Goal: Task Accomplishment & Management: Complete application form

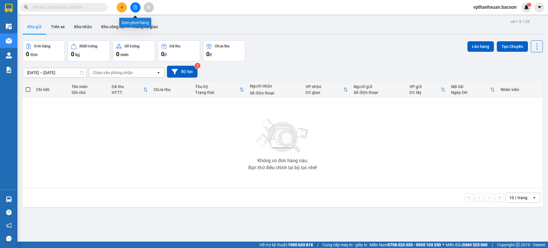
click at [137, 9] on icon "file-add" at bounding box center [135, 7] width 4 height 4
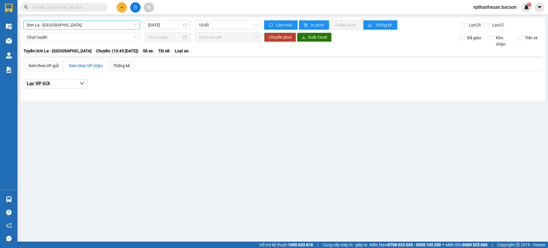
click at [97, 28] on span "Sơn La - [GEOGRAPHIC_DATA]" at bounding box center [82, 25] width 110 height 9
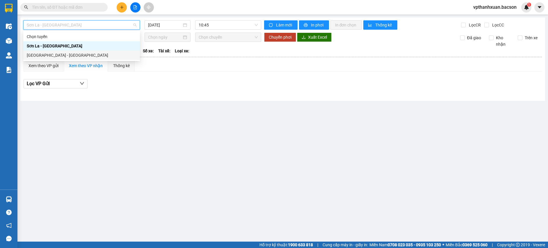
click at [46, 51] on div "[PERSON_NAME] [GEOGRAPHIC_DATA][PERSON_NAME][GEOGRAPHIC_DATA] [GEOGRAPHIC_DATA]…" at bounding box center [81, 46] width 117 height 28
click at [47, 56] on div "[GEOGRAPHIC_DATA] - [GEOGRAPHIC_DATA]" at bounding box center [82, 55] width 110 height 6
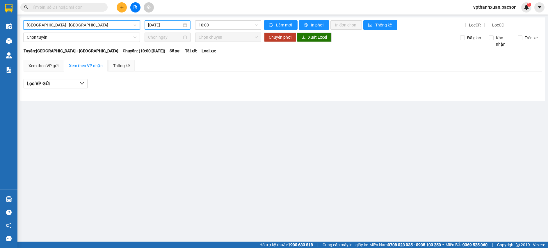
click at [158, 26] on input "[DATE]" at bounding box center [165, 25] width 34 height 6
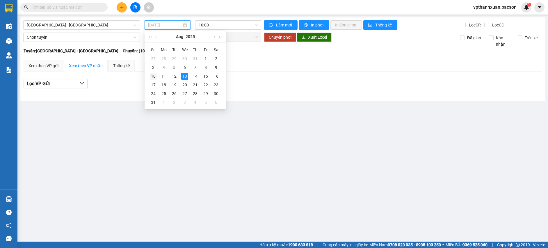
click at [153, 75] on div "10" at bounding box center [153, 76] width 7 height 7
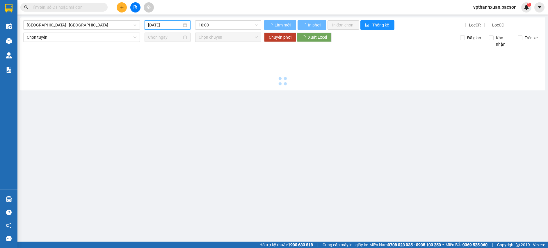
type input "[DATE]"
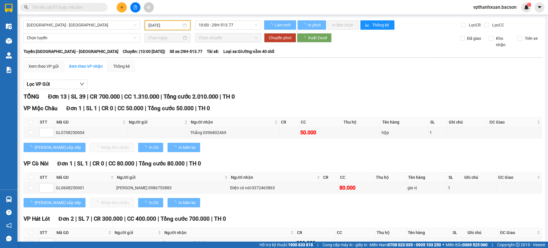
click at [219, 25] on span "10:00 - 29H-513.77" at bounding box center [228, 25] width 59 height 9
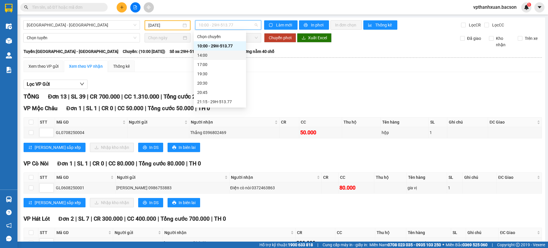
scroll to position [19, 0]
click at [227, 84] on div "21:15 - 29H-513.77" at bounding box center [219, 83] width 45 height 6
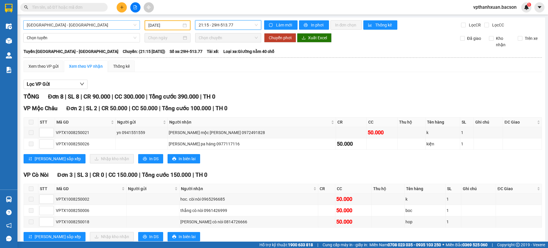
click at [84, 26] on span "Hà Nội - Sơn La" at bounding box center [82, 25] width 110 height 9
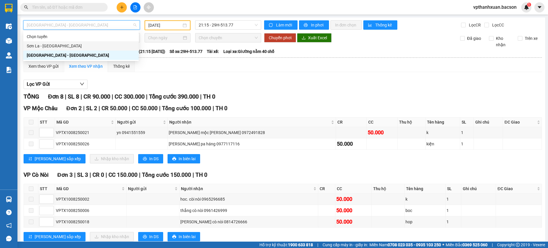
click at [101, 45] on div "Sơn La - Hà Nội" at bounding box center [81, 46] width 108 height 6
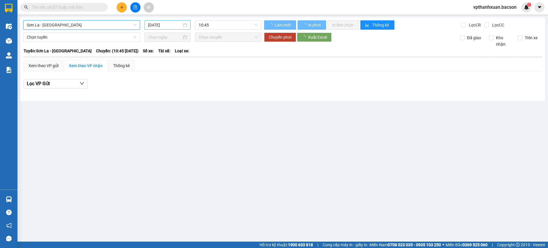
click at [174, 24] on input "13/08/2025" at bounding box center [165, 25] width 34 height 6
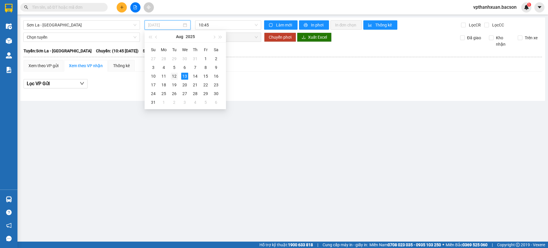
click at [174, 76] on div "12" at bounding box center [174, 76] width 7 height 7
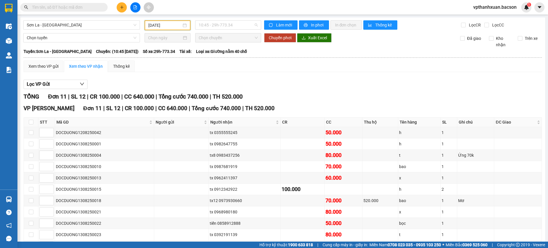
drag, startPoint x: 210, startPoint y: 24, endPoint x: 209, endPoint y: 33, distance: 8.8
click at [210, 24] on span "10:45 - 29h-773.34" at bounding box center [228, 25] width 59 height 9
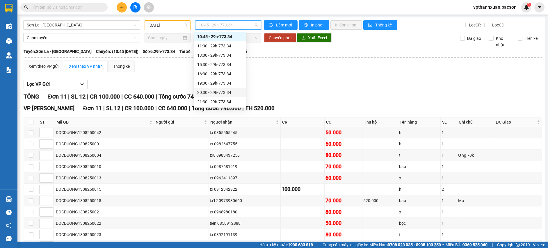
scroll to position [28, 0]
click at [218, 101] on div "22:30 - 29h-773.34" at bounding box center [219, 102] width 45 height 6
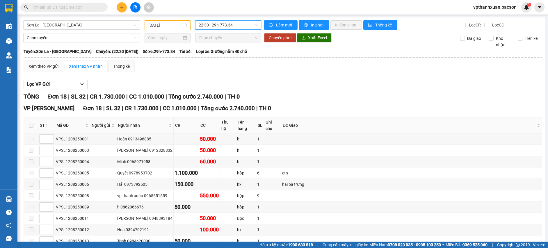
click at [167, 24] on input "[DATE]" at bounding box center [164, 25] width 33 height 6
click at [228, 25] on span "22:30 - 29h-773.34" at bounding box center [228, 25] width 59 height 9
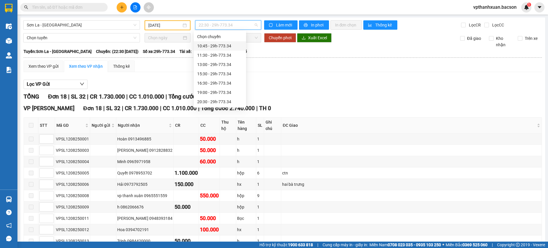
click at [229, 43] on div "10:45 - 29h-773.34" at bounding box center [219, 46] width 45 height 6
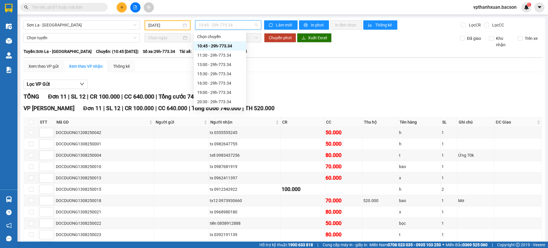
click at [221, 22] on span "10:45 - 29h-773.34" at bounding box center [228, 25] width 59 height 9
click at [226, 58] on div "11:30 - 29h-773.34" at bounding box center [219, 55] width 45 height 6
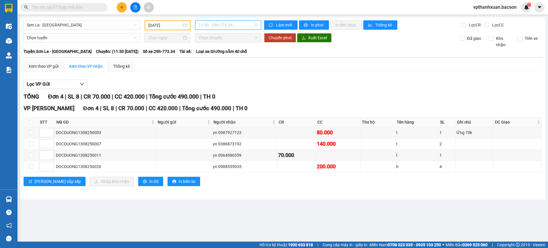
click at [209, 26] on span "11:30 - 29h-773.34" at bounding box center [228, 25] width 59 height 9
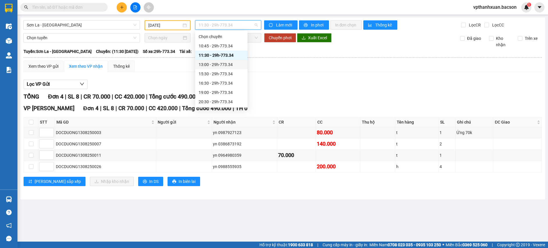
click at [220, 61] on div "13:00 - 29h-773.34" at bounding box center [221, 64] width 52 height 9
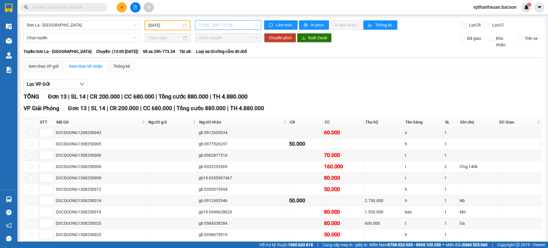
click at [235, 27] on span "13:00 - 29h-773.34" at bounding box center [228, 25] width 59 height 9
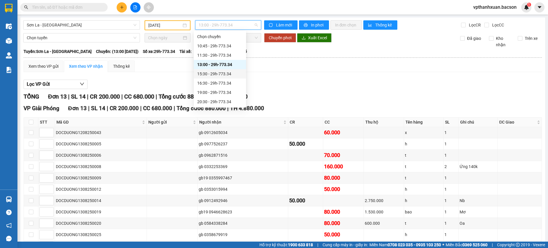
click at [226, 72] on div "15:30 - 29h-773.34" at bounding box center [219, 74] width 45 height 6
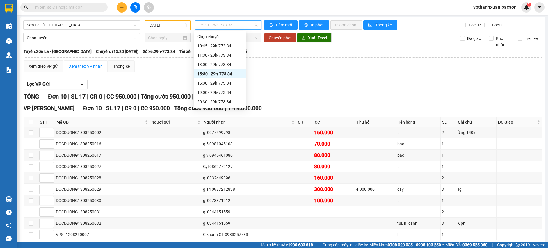
click at [218, 27] on span "15:30 - 29h-773.34" at bounding box center [228, 25] width 59 height 9
click at [228, 84] on div "16:30 - 29h-773.34" at bounding box center [219, 83] width 45 height 6
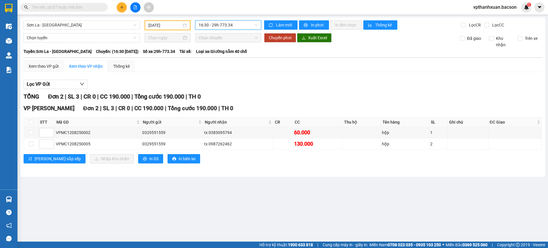
click at [222, 23] on span "16:30 - 29h-773.34" at bounding box center [228, 25] width 59 height 9
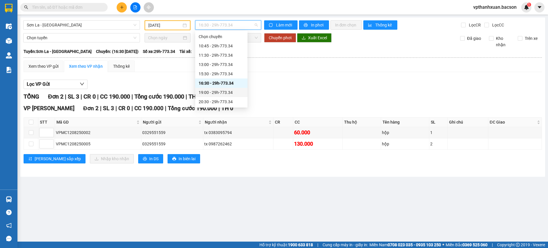
click at [228, 92] on div "19:00 - 29h-773.34" at bounding box center [221, 92] width 45 height 6
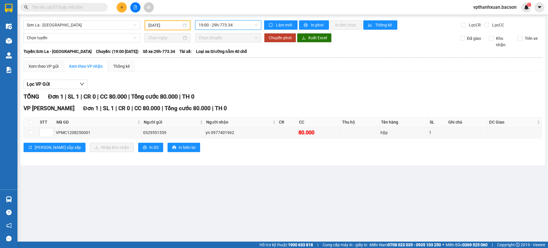
click at [215, 28] on span "19:00 - 29h-773.34" at bounding box center [228, 25] width 59 height 9
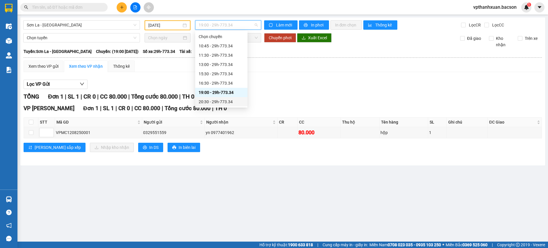
click at [233, 101] on div "20:30 - 29h-773.34" at bounding box center [221, 102] width 45 height 6
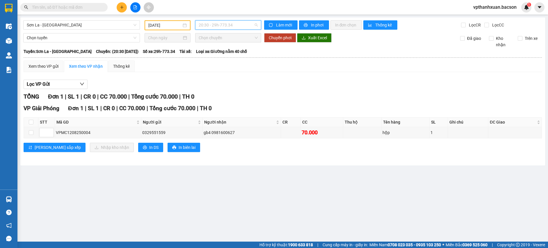
click at [228, 27] on span "20:30 - 29h-773.34" at bounding box center [228, 25] width 59 height 9
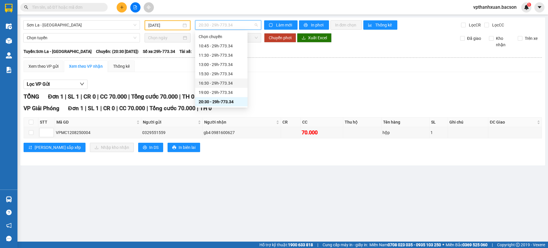
scroll to position [28, 0]
click at [225, 85] on div "21:30 - 29h-773.34" at bounding box center [221, 83] width 45 height 6
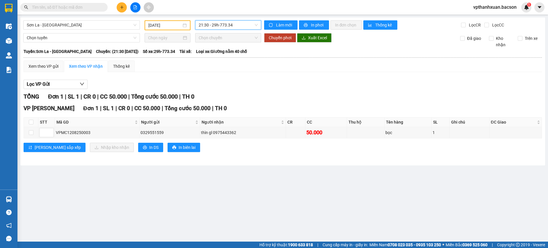
click at [229, 23] on span "21:30 - 29h-773.34" at bounding box center [228, 25] width 59 height 9
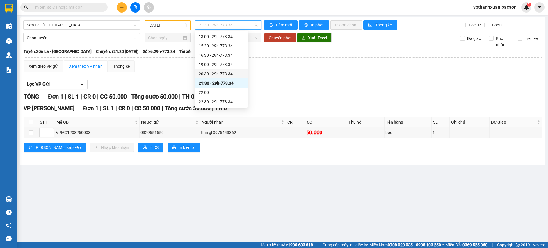
click at [222, 73] on div "20:30 - 29h-773.34" at bounding box center [221, 74] width 45 height 6
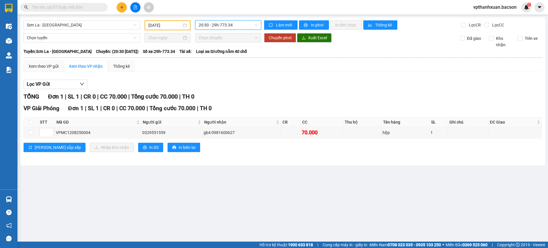
click at [221, 28] on span "20:30 - 29h-773.34" at bounding box center [228, 25] width 59 height 9
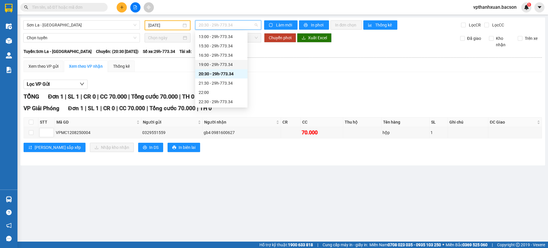
click at [224, 62] on div "19:00 - 29h-773.34" at bounding box center [221, 64] width 45 height 6
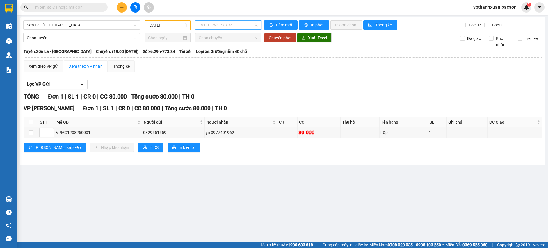
click at [220, 28] on span "19:00 - 29h-773.34" at bounding box center [228, 25] width 59 height 9
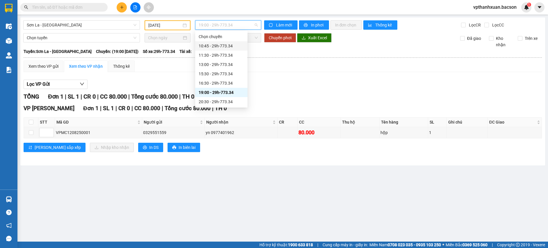
click at [233, 47] on div "10:45 - 29h-773.34" at bounding box center [221, 46] width 45 height 6
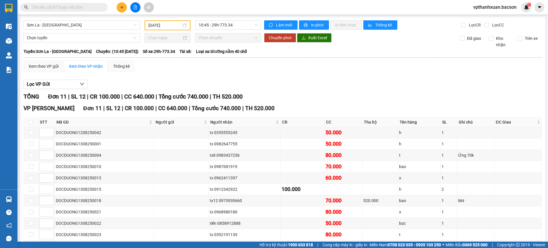
click at [233, 31] on div "Sơn La - Hà Nội 12/08/2025 10:45 - 29h-773.34 Làm mới In phơi In đơn chọn Thống…" at bounding box center [282, 147] width 524 height 261
click at [234, 27] on span "10:45 - 29h-773.34" at bounding box center [228, 25] width 59 height 9
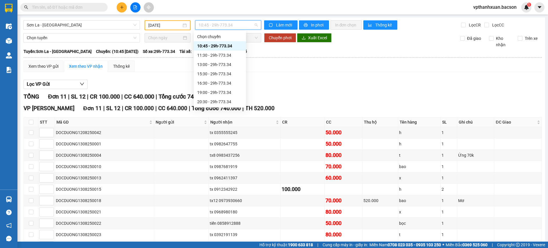
scroll to position [28, 0]
click at [224, 100] on div "22:30 - 29h-773.34" at bounding box center [220, 101] width 52 height 9
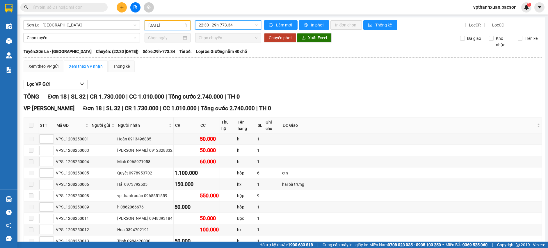
click at [169, 26] on input "[DATE]" at bounding box center [164, 25] width 33 height 6
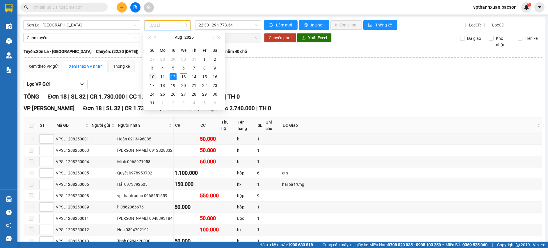
click at [153, 77] on div "10" at bounding box center [152, 76] width 7 height 7
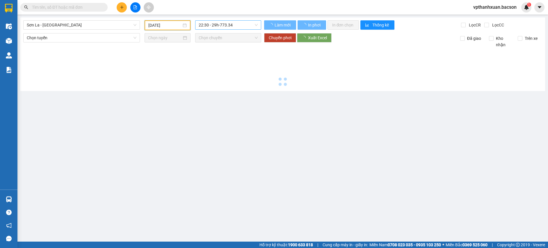
click at [243, 24] on span "22:30 - 29h-773.34" at bounding box center [228, 25] width 59 height 9
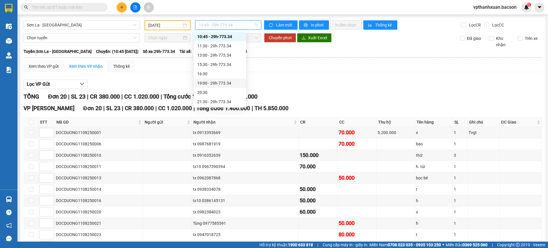
scroll to position [28, 0]
click at [225, 83] on div "21:30 - 29h-773.34" at bounding box center [219, 83] width 45 height 6
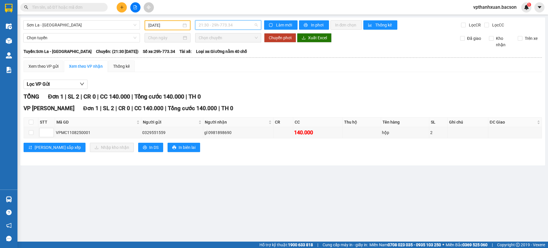
click at [233, 27] on span "21:30 - 29h-773.34" at bounding box center [228, 25] width 59 height 9
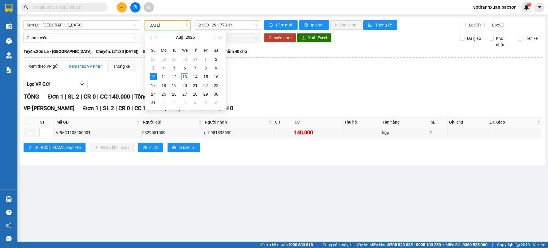
drag, startPoint x: 162, startPoint y: 26, endPoint x: 169, endPoint y: 49, distance: 24.0
click at [162, 26] on input "10/08/2025" at bounding box center [164, 25] width 33 height 6
click at [162, 76] on div "11" at bounding box center [163, 76] width 7 height 7
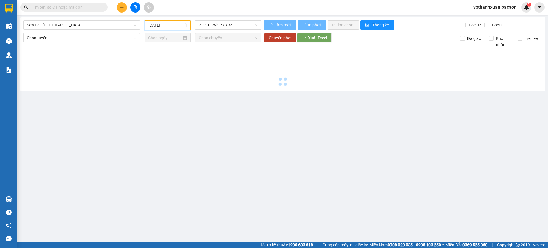
type input "[DATE]"
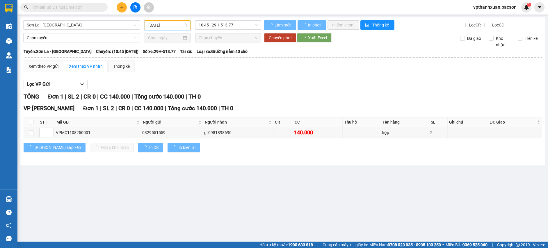
click at [221, 27] on span "10:45 - 29H-513.77" at bounding box center [228, 25] width 59 height 9
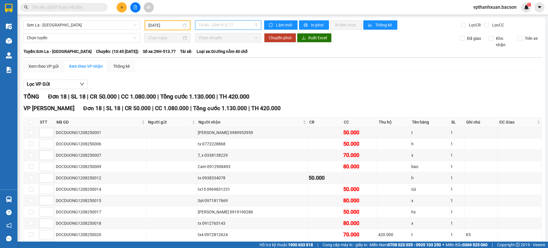
scroll to position [28, 0]
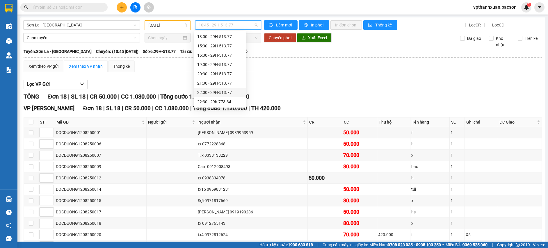
click at [228, 93] on div "22:00 - 29H-513.77" at bounding box center [219, 92] width 45 height 6
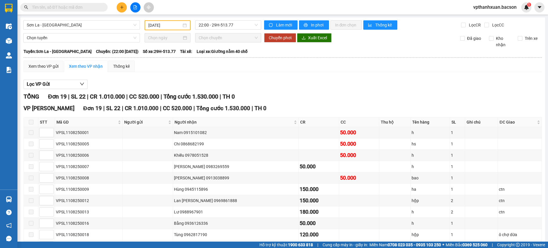
drag, startPoint x: 63, startPoint y: 9, endPoint x: 56, endPoint y: 5, distance: 8.1
click at [63, 9] on input "text" at bounding box center [66, 7] width 69 height 6
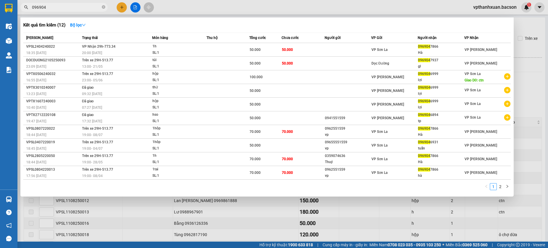
type input "096904"
drag, startPoint x: 251, startPoint y: 220, endPoint x: 249, endPoint y: 215, distance: 4.5
click at [251, 220] on div at bounding box center [274, 124] width 548 height 248
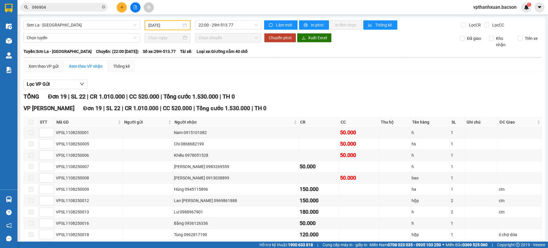
click at [158, 29] on div "[DATE]" at bounding box center [167, 25] width 46 height 10
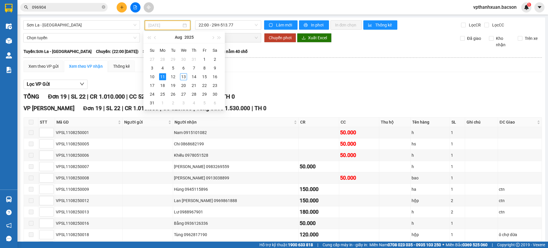
type input "[DATE]"
click at [281, 83] on div "Lọc VP Gửi" at bounding box center [283, 85] width 518 height 10
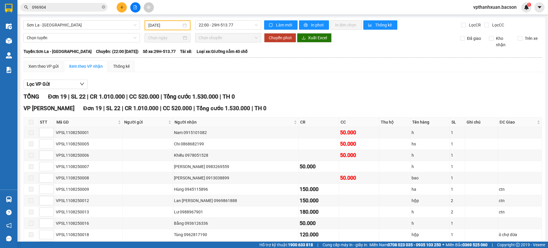
drag, startPoint x: 185, startPoint y: 9, endPoint x: 181, endPoint y: 12, distance: 4.2
click at [181, 12] on div "Kết quả tìm kiếm ( 12 ) Bộ lọc Mã ĐH Trạng thái Món hàng Thu hộ Tổng cước Chưa …" at bounding box center [274, 7] width 548 height 15
click at [102, 6] on icon "close-circle" at bounding box center [103, 6] width 3 height 3
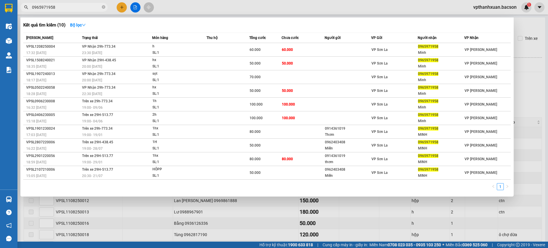
type input "0965971958"
click at [103, 6] on icon "close-circle" at bounding box center [103, 6] width 3 height 3
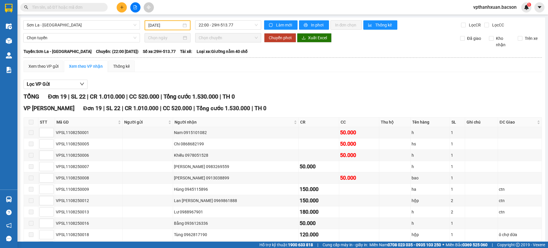
click at [85, 5] on input "text" at bounding box center [66, 7] width 69 height 6
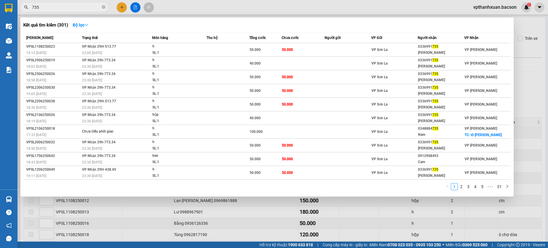
type input "735"
click at [224, 10] on div at bounding box center [274, 124] width 548 height 248
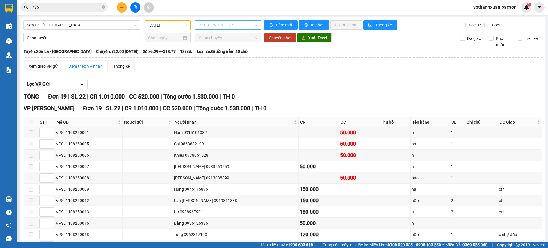
click at [217, 26] on span "22:00 - 29H-513.77" at bounding box center [228, 25] width 59 height 9
drag, startPoint x: 165, startPoint y: 22, endPoint x: 165, endPoint y: 35, distance: 12.2
click at [165, 23] on input "[DATE]" at bounding box center [164, 25] width 33 height 6
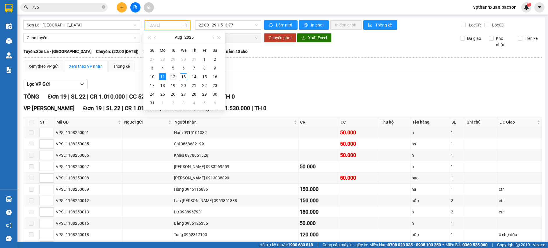
click at [173, 78] on div "12" at bounding box center [172, 76] width 7 height 7
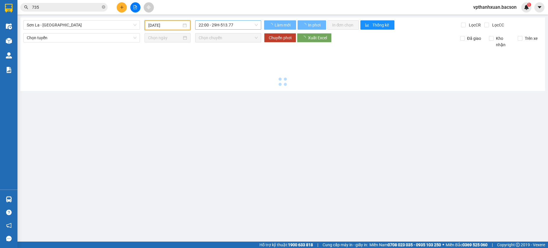
click at [240, 25] on span "22:00 - 29H-513.77" at bounding box center [228, 25] width 59 height 9
type input "[DATE]"
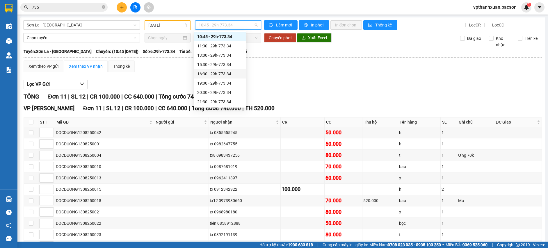
scroll to position [28, 0]
click at [228, 101] on div "22:30 - 29h-773.34" at bounding box center [219, 102] width 45 height 6
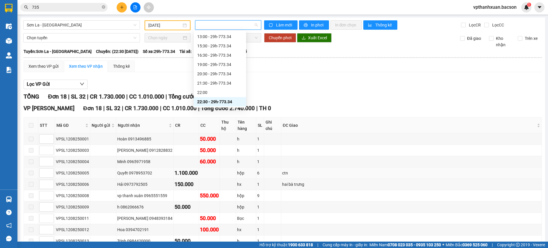
click at [452, 167] on td "ctn" at bounding box center [411, 172] width 260 height 11
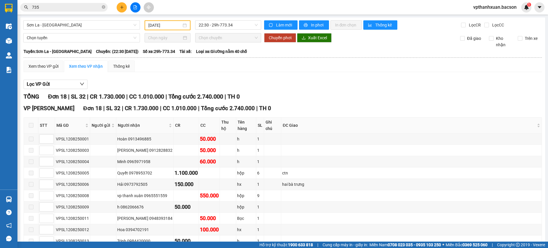
drag, startPoint x: 167, startPoint y: 20, endPoint x: 167, endPoint y: 25, distance: 5.0
click at [167, 20] on div "Sơn La - Hà Nội 12/08/2025 22:30 - 29h-773.34 Làm mới In phơi In đơn chọn Thống…" at bounding box center [282, 192] width 524 height 351
click at [167, 26] on input "[DATE]" at bounding box center [164, 25] width 33 height 6
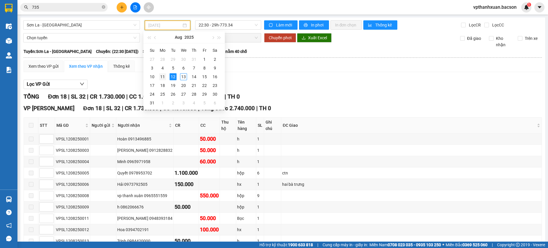
click at [163, 76] on div "11" at bounding box center [162, 76] width 7 height 7
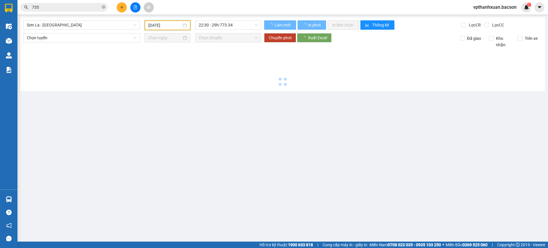
type input "[DATE]"
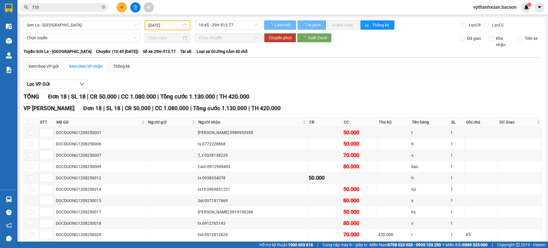
click at [240, 30] on div "Sơn La - Hà Nội 11/08/2025 10:45 - 29H-513.77 Làm mới In phơi In đơn chọn Thống…" at bounding box center [282, 187] width 524 height 341
click at [242, 25] on span "10:45 - 29H-513.77" at bounding box center [228, 25] width 59 height 9
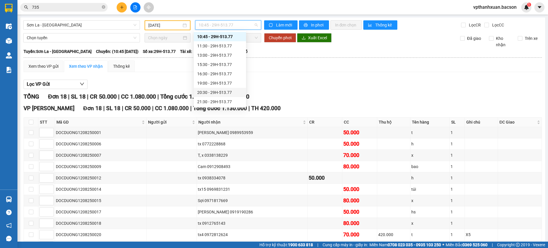
scroll to position [28, 0]
click at [226, 94] on div "22:00 - 29H-513.77" at bounding box center [219, 92] width 45 height 6
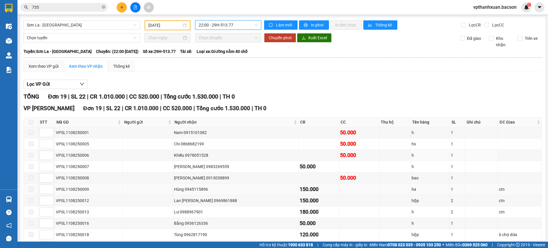
scroll to position [29, 0]
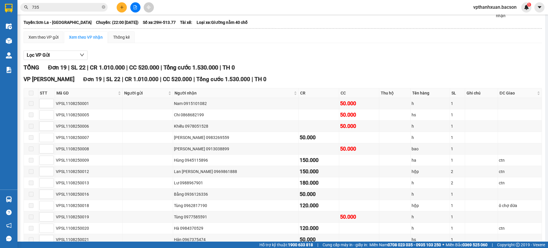
click at [121, 10] on button at bounding box center [122, 7] width 10 height 10
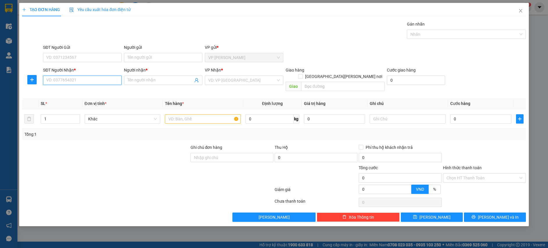
click at [91, 81] on input "SĐT Người Nhận *" at bounding box center [82, 80] width 78 height 9
type input "0"
click at [81, 92] on div "0983379306 - Hương" at bounding box center [83, 92] width 72 height 6
type input "0983379306"
type input "Hương"
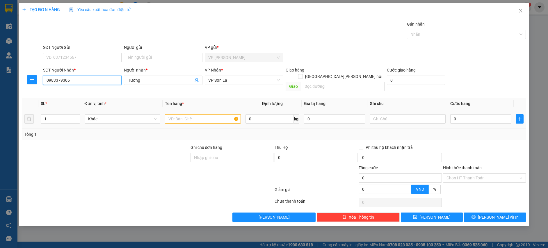
type input "0983379306"
click at [185, 114] on input "text" at bounding box center [203, 118] width 76 height 9
type input "h"
type input "hộp"
drag, startPoint x: 495, startPoint y: 116, endPoint x: 480, endPoint y: 107, distance: 17.3
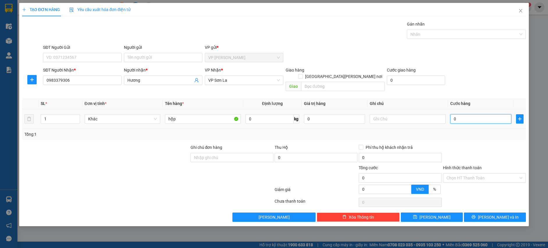
click at [495, 115] on input "0" at bounding box center [480, 118] width 61 height 9
type input "5"
type input "50"
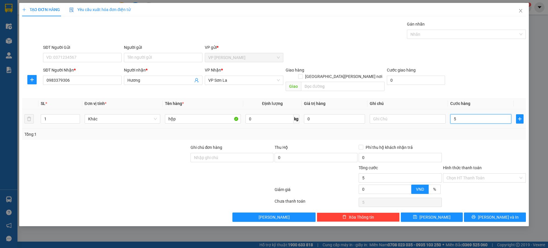
type input "50"
type input "50.000"
click at [485, 86] on div "SĐT Người Nhận * 0983379306 Người nhận * Hương VP Nhận * VP Sơn La Giao hàng Gi…" at bounding box center [284, 80] width 485 height 27
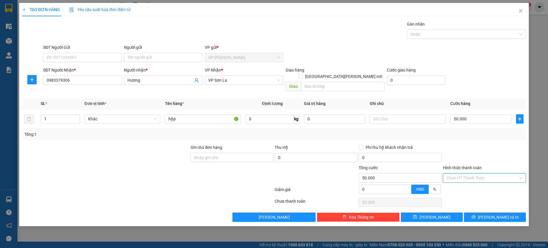
click at [490, 174] on input "Hình thức thanh toán" at bounding box center [482, 178] width 72 height 9
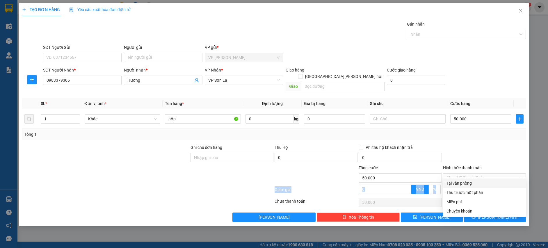
drag, startPoint x: 490, startPoint y: 178, endPoint x: 490, endPoint y: 182, distance: 3.8
click at [490, 179] on div "Transit Pickup Surcharge Ids Transit Deliver Surcharge Ids Transit Deliver Surc…" at bounding box center [273, 121] width 503 height 201
click at [492, 176] on div "Hình thức thanh toán Chọn HT Thanh Toán" at bounding box center [484, 175] width 83 height 20
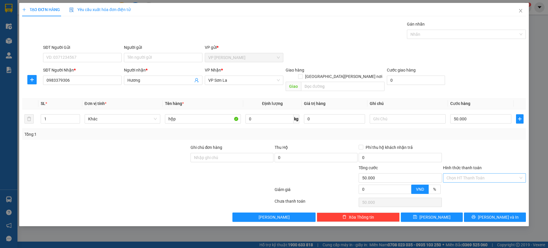
click at [495, 174] on input "Hình thức thanh toán" at bounding box center [482, 178] width 72 height 9
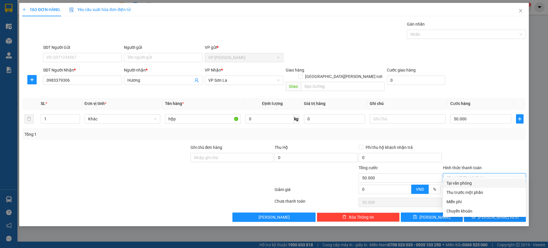
click at [492, 182] on div "Tại văn phòng" at bounding box center [484, 183] width 76 height 6
type input "0"
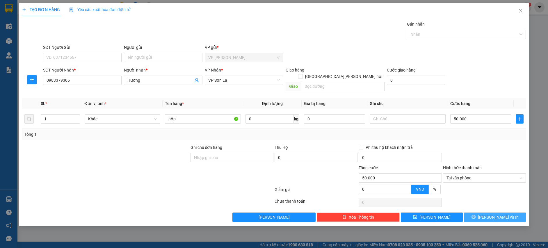
click at [490, 214] on span "[PERSON_NAME] và In" at bounding box center [498, 217] width 41 height 6
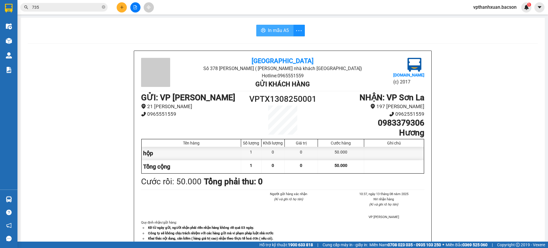
click at [276, 28] on span "In mẫu A5" at bounding box center [278, 30] width 21 height 7
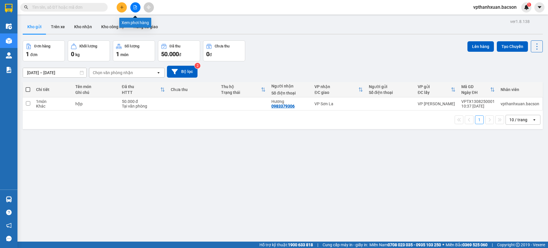
click at [135, 6] on icon "file-add" at bounding box center [135, 7] width 4 height 4
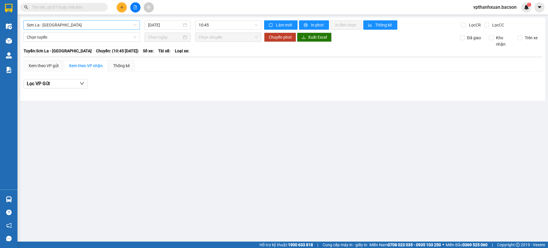
click at [84, 26] on span "Sơn La - Hà Nội" at bounding box center [82, 25] width 110 height 9
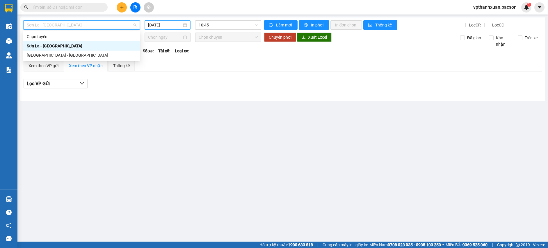
click at [154, 26] on input "[DATE]" at bounding box center [165, 25] width 34 height 6
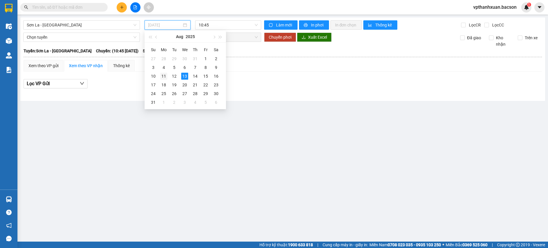
click at [165, 77] on div "11" at bounding box center [163, 76] width 7 height 7
type input "[DATE]"
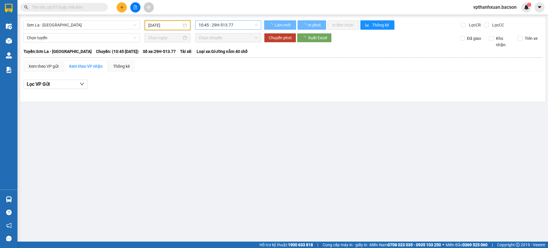
click at [212, 22] on span "10:45 - 29H-513.77" at bounding box center [228, 25] width 59 height 9
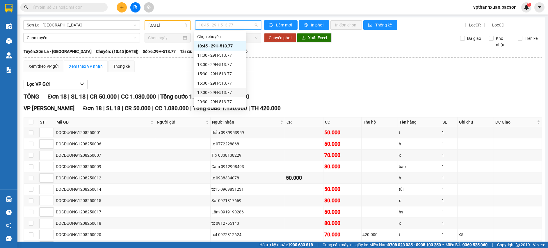
click at [219, 91] on div "19:00 - 29H-513.77" at bounding box center [219, 92] width 45 height 6
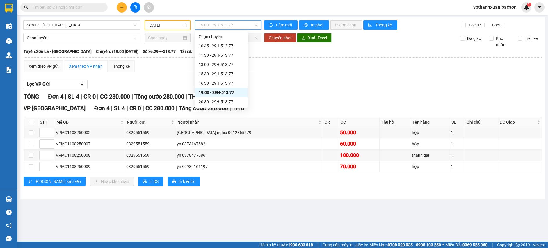
click at [221, 28] on span "19:00 - 29H-513.77" at bounding box center [228, 25] width 59 height 9
click at [228, 93] on div "22:00 - 29H-513.77" at bounding box center [221, 92] width 45 height 6
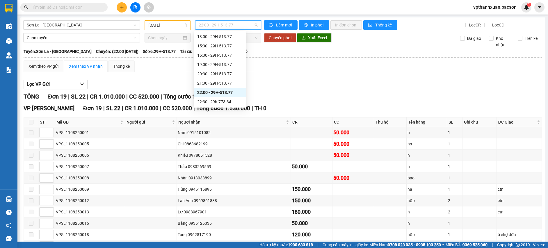
click at [209, 24] on span "22:00 - 29H-513.77" at bounding box center [228, 25] width 59 height 9
click at [225, 83] on div "21:30 - 29H-513.77" at bounding box center [219, 83] width 45 height 6
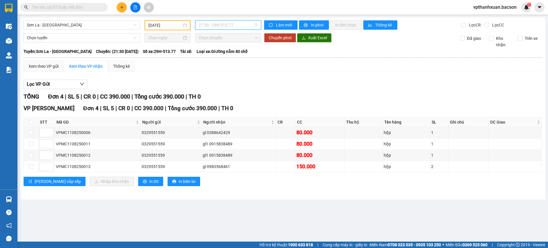
click at [242, 27] on span "21:30 - 29H-513.77" at bounding box center [228, 25] width 59 height 9
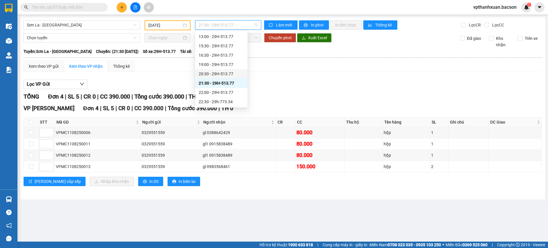
click at [236, 74] on div "20:30 - 29H-513.77" at bounding box center [221, 74] width 45 height 6
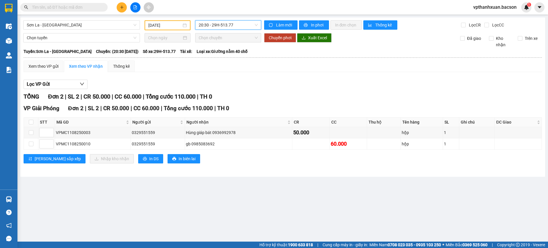
click at [212, 28] on span "20:30 - 29H-513.77" at bounding box center [228, 25] width 59 height 9
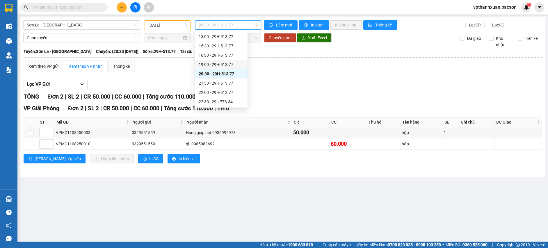
click at [216, 62] on div "19:00 - 29H-513.77" at bounding box center [221, 64] width 45 height 6
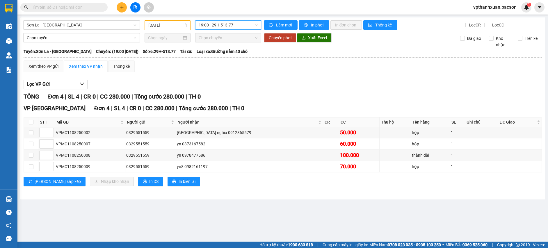
click at [230, 24] on span "19:00 - 29H-513.77" at bounding box center [228, 25] width 59 height 9
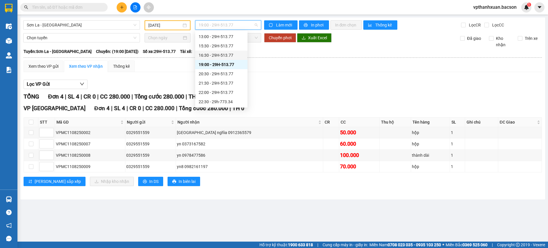
click at [222, 54] on div "16:30 - 29H-513.77" at bounding box center [221, 55] width 45 height 6
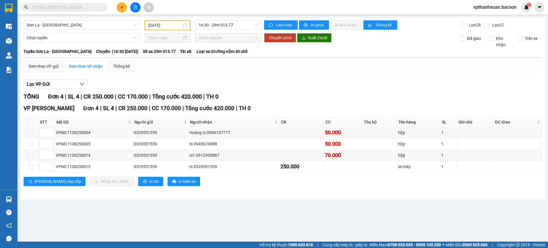
click at [227, 30] on div "16:30 - 29H-513.77" at bounding box center [228, 25] width 71 height 10
click at [234, 27] on span "16:30 - 29H-513.77" at bounding box center [228, 25] width 59 height 9
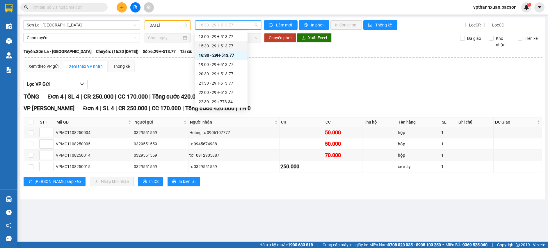
click at [229, 49] on div "15:30 - 29H-513.77" at bounding box center [221, 46] width 45 height 6
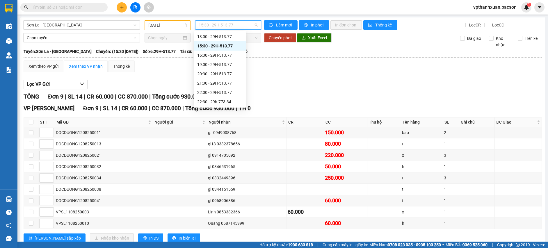
click at [223, 26] on span "15:30 - 29H-513.77" at bounding box center [228, 25] width 59 height 9
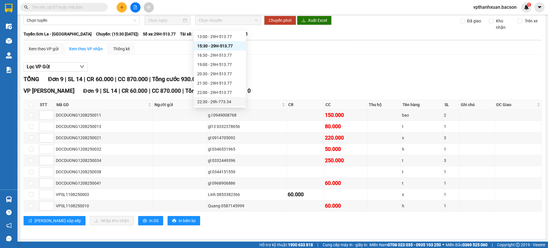
click at [228, 99] on div "22:30 - 29h-773.34" at bounding box center [219, 102] width 45 height 6
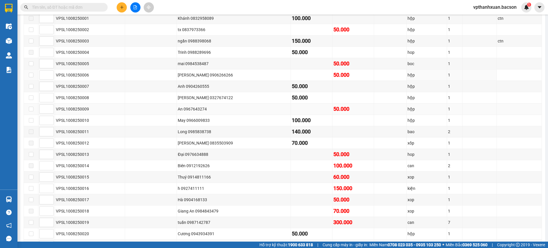
scroll to position [85, 0]
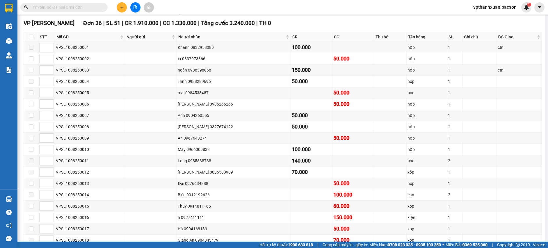
click at [37, 7] on input "text" at bounding box center [66, 7] width 69 height 6
type input "0"
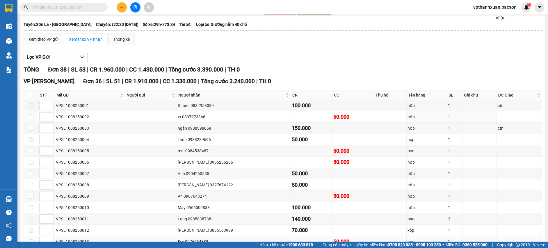
scroll to position [0, 0]
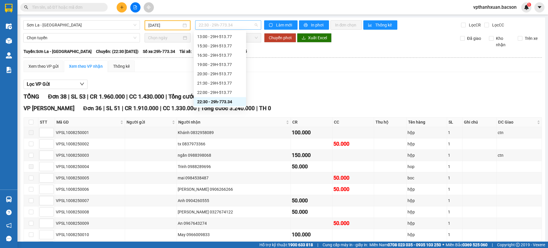
click at [221, 26] on span "22:30 - 29h-773.34" at bounding box center [228, 25] width 59 height 9
click at [217, 92] on div "22:00 - 29H-513.77" at bounding box center [219, 92] width 45 height 6
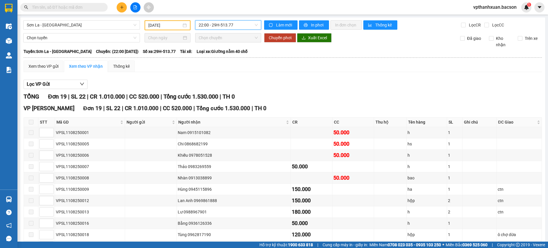
click at [153, 25] on input "[DATE]" at bounding box center [164, 25] width 33 height 6
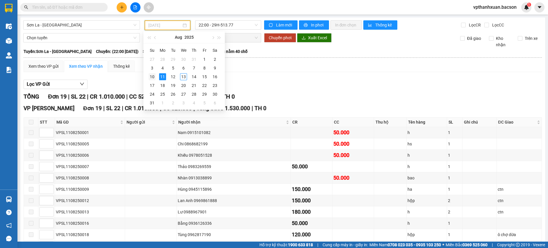
click at [152, 76] on div "10" at bounding box center [152, 76] width 7 height 7
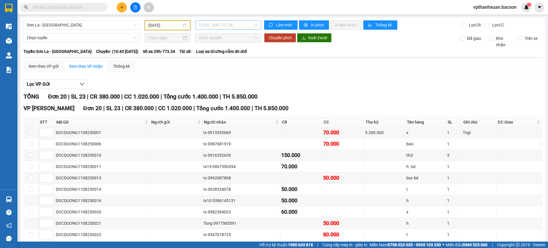
scroll to position [9, 0]
click at [216, 22] on span "10:45 - 29h-773.34" at bounding box center [228, 25] width 59 height 9
click at [244, 131] on div "tx 0913393669" at bounding box center [241, 132] width 76 height 6
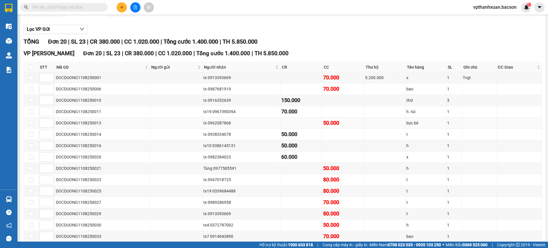
scroll to position [0, 0]
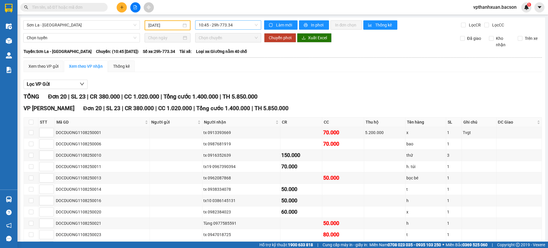
click at [239, 25] on span "10:45 - 29h-773.34" at bounding box center [228, 25] width 59 height 9
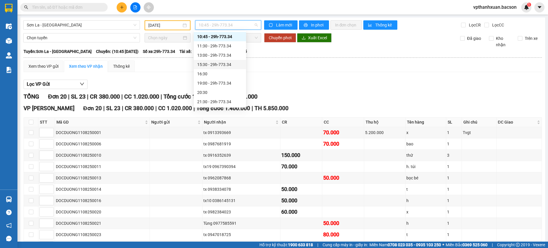
click at [227, 63] on div "15:30 - 29h-773.34" at bounding box center [219, 64] width 45 height 6
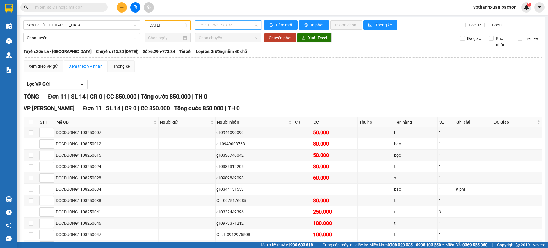
click at [230, 26] on span "15:30 - 29h-773.34" at bounding box center [228, 25] width 59 height 9
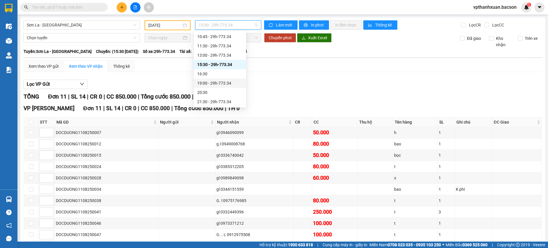
click at [226, 82] on div "19:00 - 29h-773.34" at bounding box center [219, 83] width 45 height 6
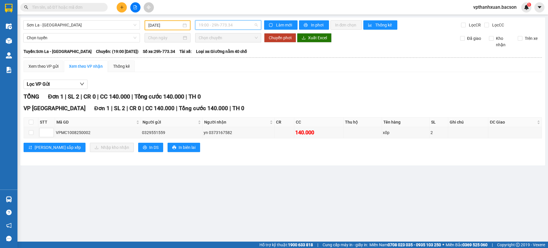
click at [249, 23] on span "19:00 - 29h-773.34" at bounding box center [228, 25] width 59 height 9
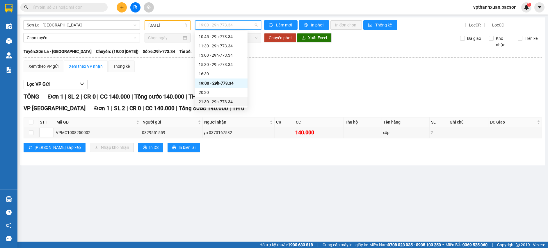
click at [225, 102] on div "21:30 - 29h-773.34" at bounding box center [221, 102] width 45 height 6
click at [229, 22] on span "21:30 - 29h-773.34" at bounding box center [228, 25] width 59 height 9
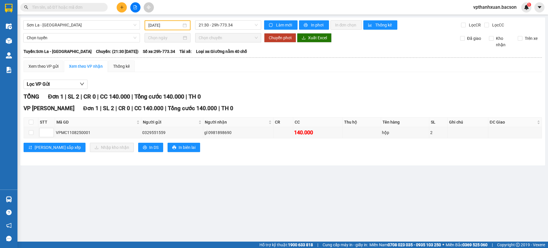
click at [183, 22] on div "10/08/2025" at bounding box center [167, 25] width 38 height 6
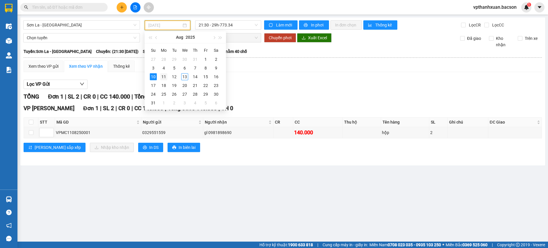
click at [162, 77] on div "11" at bounding box center [163, 76] width 7 height 7
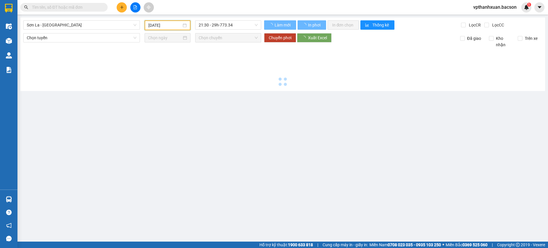
type input "[DATE]"
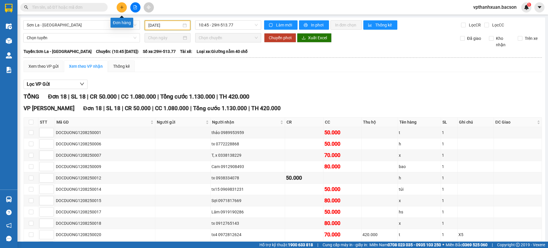
click at [121, 6] on icon "plus" at bounding box center [122, 7] width 4 height 4
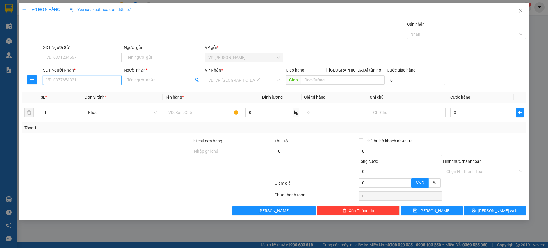
click at [90, 84] on input "SĐT Người Nhận *" at bounding box center [82, 80] width 78 height 9
click at [89, 93] on div "0973375755 - diễm bến xe" at bounding box center [83, 92] width 72 height 6
type input "0973375755"
type input "diễm bến xe"
type input "0973375755"
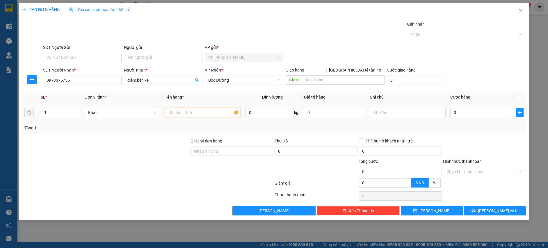
click at [175, 112] on input "text" at bounding box center [203, 112] width 76 height 9
type input "2"
click at [75, 110] on span "up" at bounding box center [76, 110] width 3 height 3
click at [172, 112] on input "text" at bounding box center [203, 112] width 76 height 9
type input "kiện"
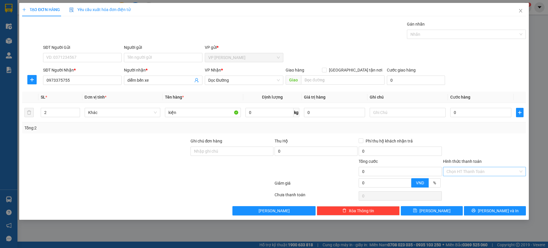
click at [461, 169] on input "Hình thức thanh toán" at bounding box center [482, 171] width 72 height 9
click at [467, 110] on input "0" at bounding box center [480, 112] width 61 height 9
type input "1"
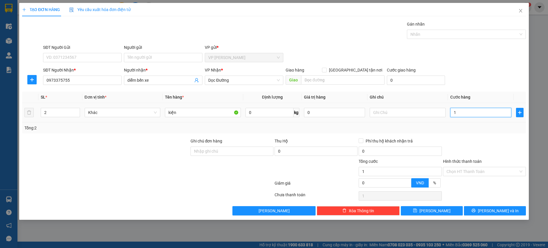
type input "10"
type input "100"
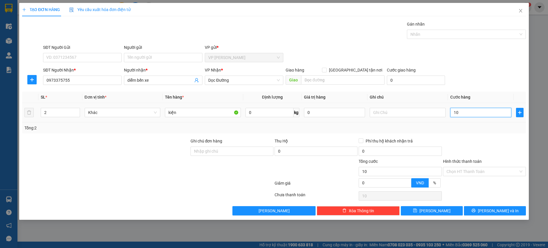
type input "100"
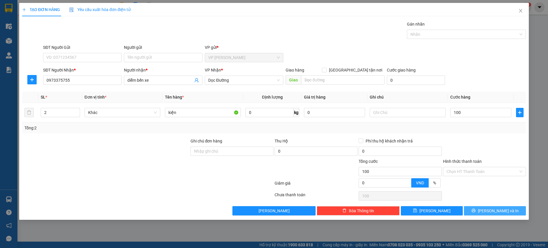
type input "100.000"
click at [475, 211] on icon "printer" at bounding box center [473, 210] width 4 height 4
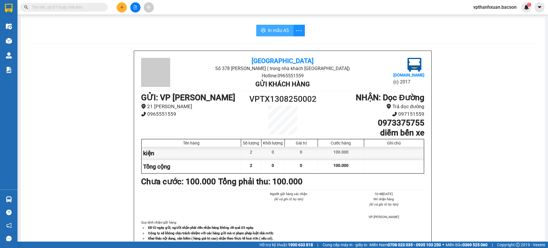
click at [273, 29] on span "In mẫu A5" at bounding box center [278, 30] width 21 height 7
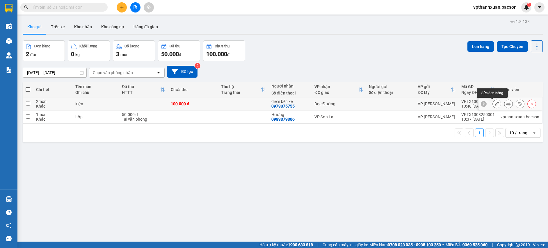
click at [494, 102] on icon at bounding box center [496, 104] width 4 height 4
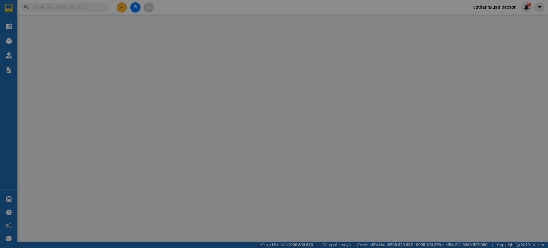
type input "0973375755"
type input "diễm bến xe"
type input "100.000"
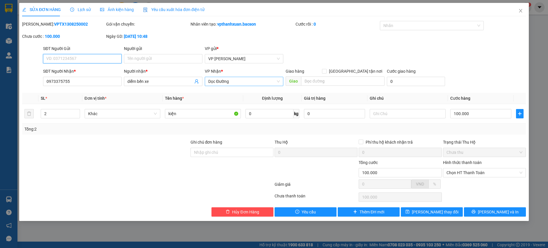
click at [233, 81] on span "Dọc Đường" at bounding box center [244, 81] width 72 height 9
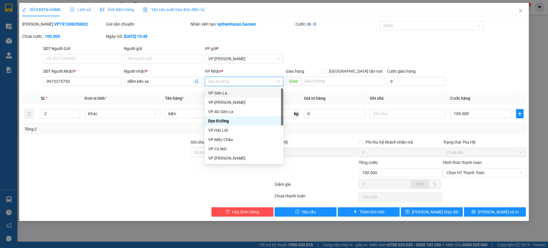
click at [233, 92] on div "VP Sơn La" at bounding box center [244, 93] width 72 height 6
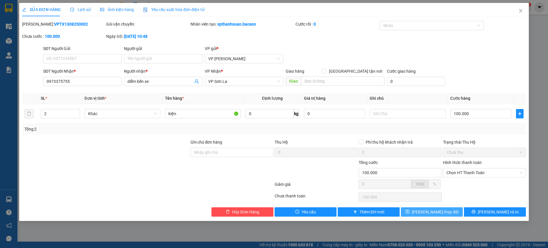
click at [428, 214] on span "Lưu thay đổi" at bounding box center [435, 212] width 47 height 6
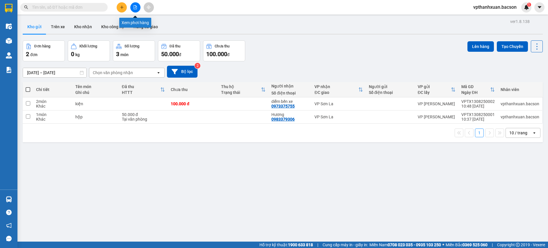
click at [134, 9] on icon "file-add" at bounding box center [135, 7] width 3 height 4
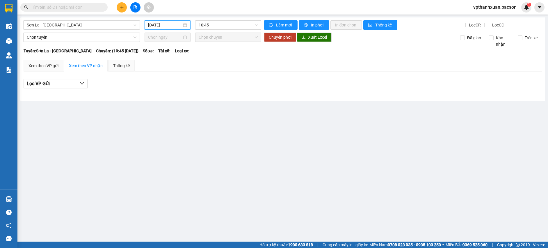
click at [159, 26] on input "[DATE]" at bounding box center [165, 25] width 34 height 6
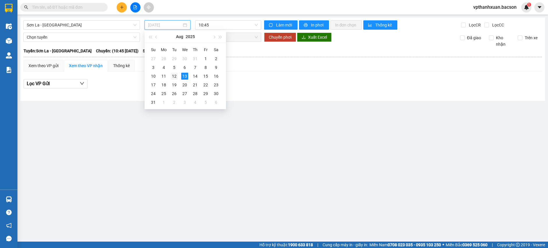
click at [174, 76] on div "12" at bounding box center [174, 76] width 7 height 7
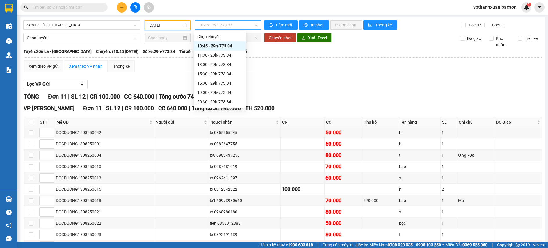
click at [219, 24] on span "10:45 - 29h-773.34" at bounding box center [228, 25] width 59 height 9
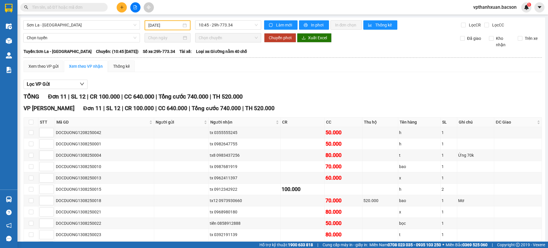
click at [281, 69] on div "Xem theo VP gửi Xem theo VP nhận Thống kê" at bounding box center [283, 66] width 518 height 12
click at [220, 26] on span "10:45 - 29h-773.34" at bounding box center [228, 25] width 59 height 9
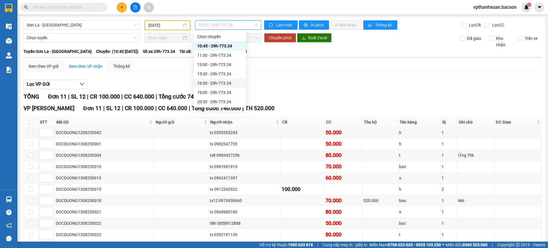
click at [215, 81] on div "16:30 - 29h-773.34" at bounding box center [219, 83] width 45 height 6
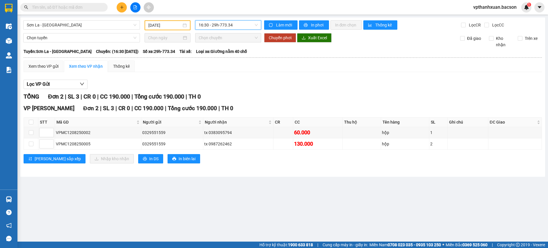
click at [231, 22] on span "16:30 - 29h-773.34" at bounding box center [228, 25] width 59 height 9
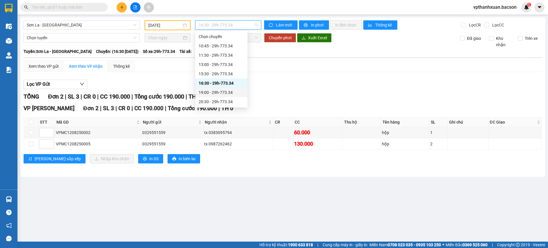
click at [224, 92] on div "19:00 - 29h-773.34" at bounding box center [221, 92] width 45 height 6
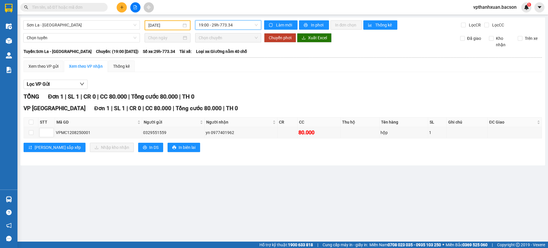
click at [233, 25] on span "19:00 - 29h-773.34" at bounding box center [228, 25] width 59 height 9
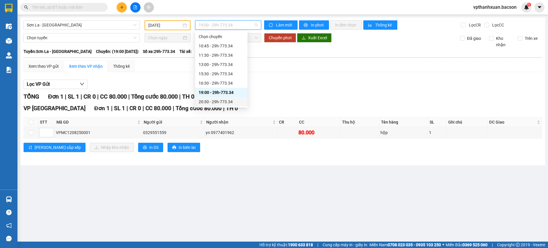
click at [228, 101] on div "20:30 - 29h-773.34" at bounding box center [221, 102] width 45 height 6
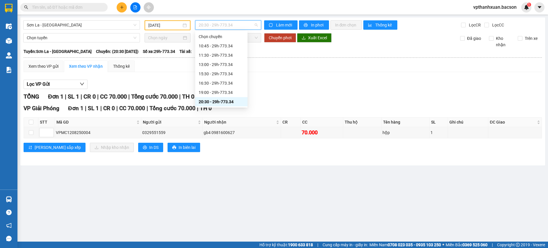
click at [228, 24] on span "20:30 - 29h-773.34" at bounding box center [228, 25] width 59 height 9
click at [221, 103] on div "22:30 - 29h-773.34" at bounding box center [221, 102] width 45 height 6
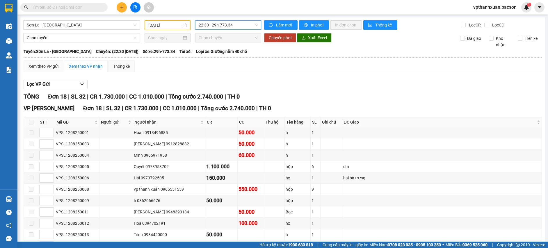
click at [195, 1] on div "Kết quả tìm kiếm ( 30 ) Bộ lọc Mã ĐH Trạng thái Món hàng Thu hộ Tổng cước Chưa …" at bounding box center [274, 7] width 548 height 15
click at [162, 24] on input "[DATE]" at bounding box center [164, 25] width 33 height 6
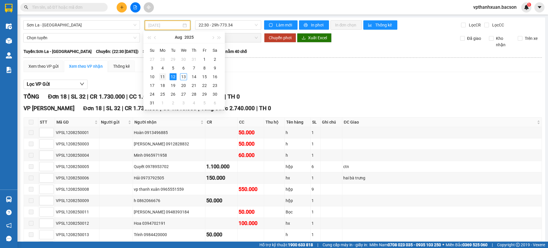
click at [163, 75] on div "11" at bounding box center [162, 76] width 7 height 7
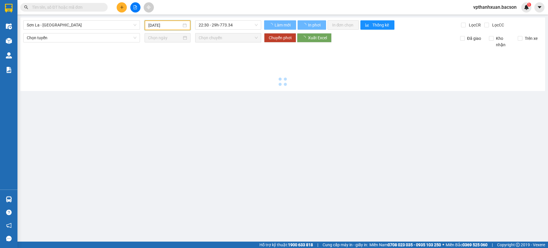
type input "[DATE]"
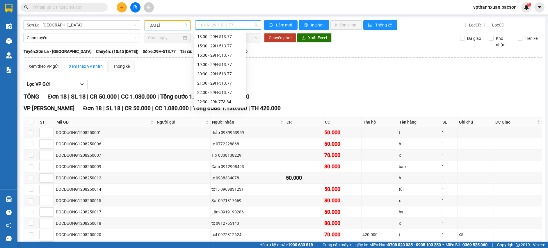
scroll to position [9, 0]
click at [235, 22] on span "10:45 - 29H-513.77" at bounding box center [228, 25] width 59 height 9
click at [221, 45] on div "11:30 - 29H-513.77" at bounding box center [219, 46] width 45 height 6
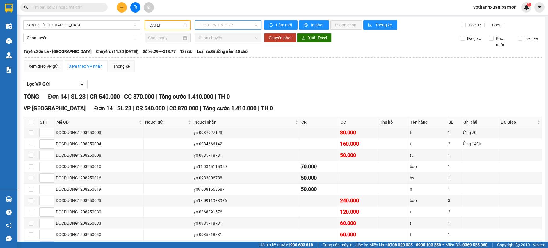
click at [212, 21] on span "11:30 - 29H-513.77" at bounding box center [228, 25] width 59 height 9
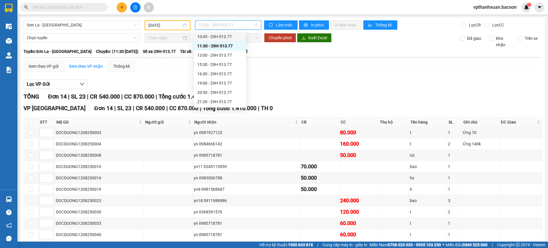
click at [214, 35] on div "10:45 - 29H-513.77" at bounding box center [219, 36] width 45 height 6
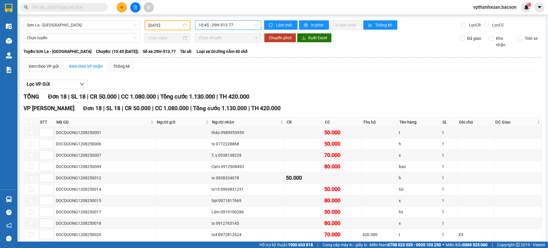
click at [215, 23] on span "10:45 - 29H-513.77" at bounding box center [228, 25] width 59 height 9
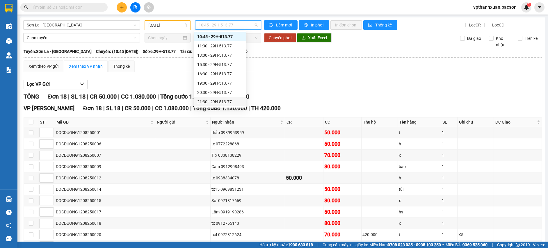
scroll to position [28, 0]
click at [222, 101] on div "22:30 - 29h-773.34" at bounding box center [219, 102] width 45 height 6
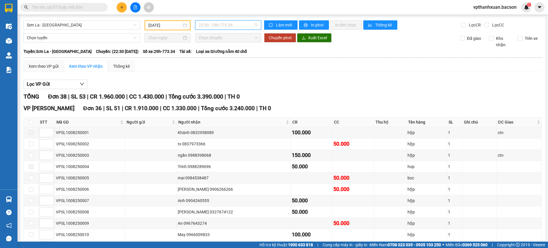
click at [229, 21] on span "22:30 - 29h-773.34" at bounding box center [228, 25] width 59 height 9
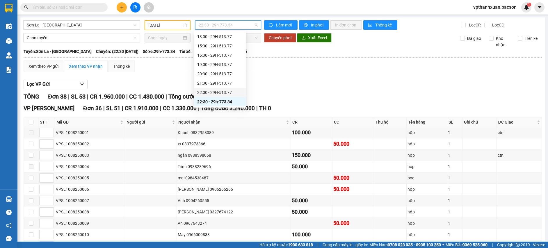
click at [214, 91] on div "22:00 - 29H-513.77" at bounding box center [219, 92] width 45 height 6
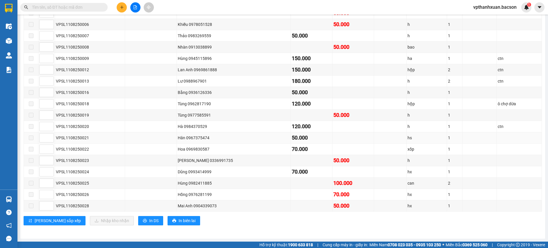
scroll to position [73, 0]
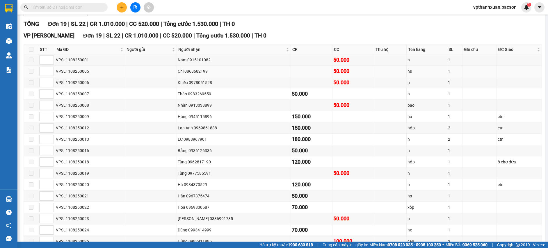
click at [200, 70] on div "Chi 0868682199" at bounding box center [234, 71] width 112 height 6
click at [199, 69] on div "Chi 0868682199" at bounding box center [234, 71] width 112 height 6
copy div "0868682199"
click at [94, 5] on input "text" at bounding box center [66, 7] width 69 height 6
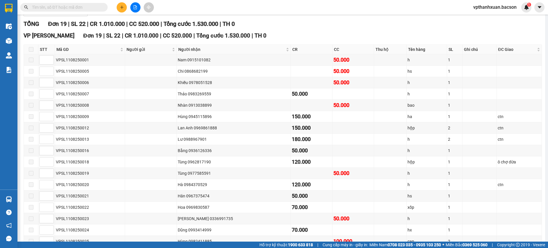
click at [94, 7] on input "text" at bounding box center [66, 7] width 69 height 6
paste input "0868682199"
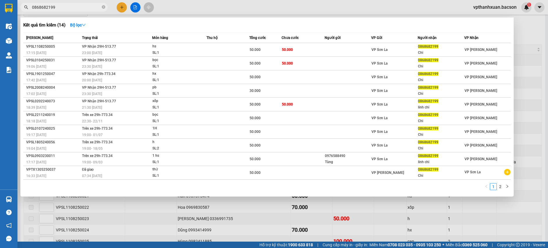
type input "0868682199"
click at [153, 212] on div at bounding box center [274, 124] width 548 height 248
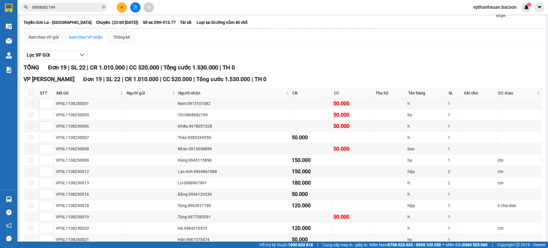
scroll to position [0, 0]
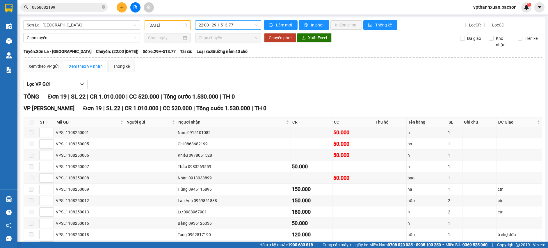
click at [218, 23] on span "22:00 - 29H-513.77" at bounding box center [228, 25] width 59 height 9
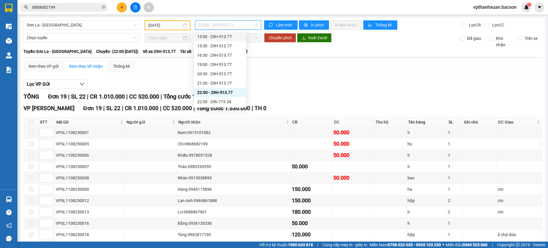
click at [214, 32] on div "13:00 - 29H-513.77" at bounding box center [220, 36] width 52 height 9
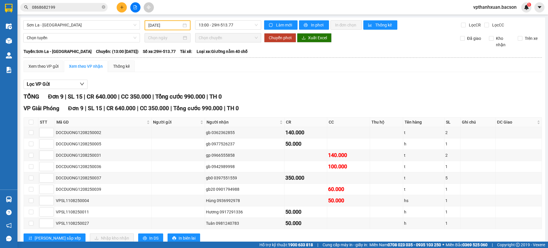
click at [168, 22] on div "[DATE]" at bounding box center [167, 25] width 46 height 10
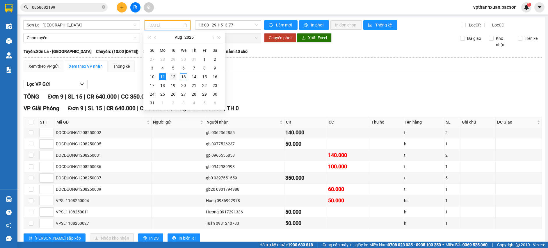
click at [174, 75] on div "12" at bounding box center [172, 76] width 7 height 7
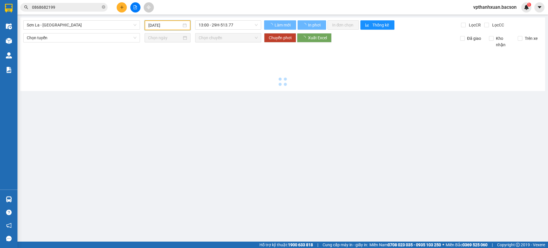
type input "[DATE]"
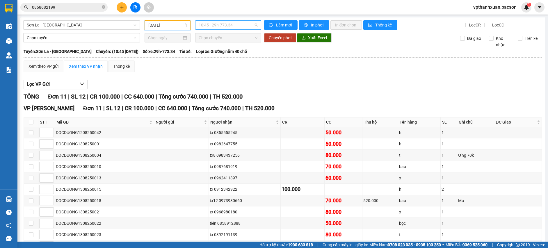
scroll to position [9, 0]
click at [209, 22] on span "10:45 - 29h-773.34" at bounding box center [228, 25] width 59 height 9
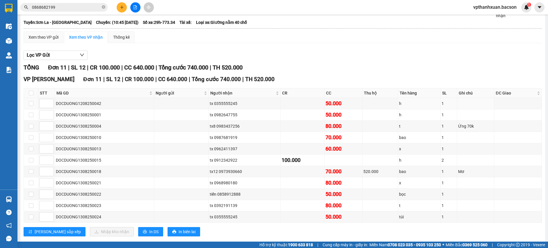
scroll to position [0, 0]
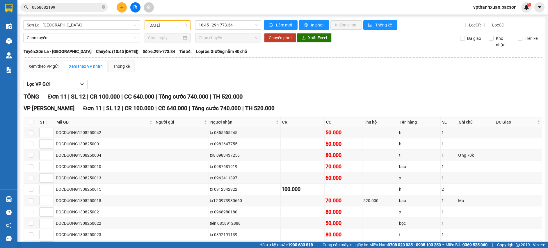
drag, startPoint x: 240, startPoint y: 75, endPoint x: 240, endPoint y: 66, distance: 8.7
click at [240, 74] on div "Xem theo VP gửi Xem theo VP nhận Thống kê Lọc VP Gửi TỔNG Đơn 11 | SL 12 | CR …" at bounding box center [283, 166] width 518 height 212
click at [230, 24] on span "10:45 - 29h-773.34" at bounding box center [228, 25] width 59 height 9
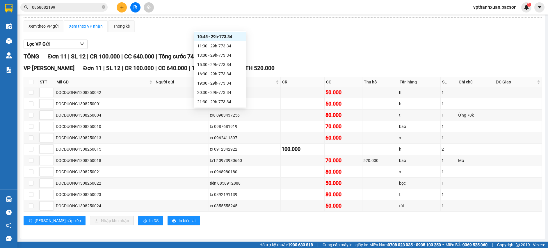
scroll to position [28, 0]
click at [226, 99] on div "22:30 - 29h-773.34" at bounding box center [219, 102] width 45 height 6
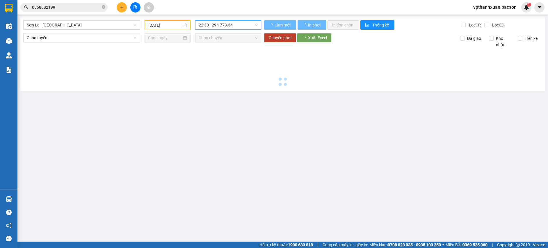
scroll to position [0, 0]
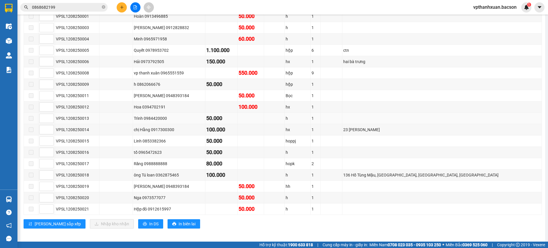
scroll to position [58, 0]
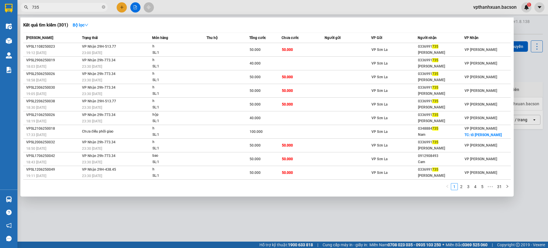
click at [103, 8] on icon "close-circle" at bounding box center [103, 6] width 3 height 3
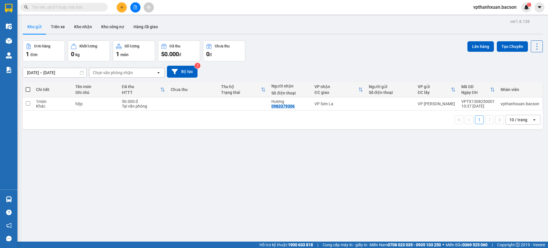
click at [119, 10] on button at bounding box center [122, 7] width 10 height 10
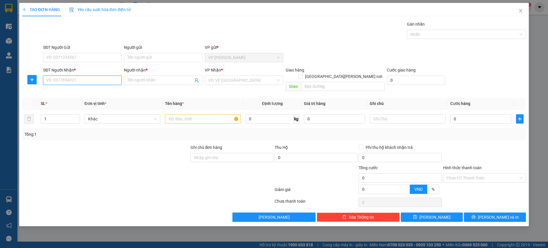
click at [57, 80] on input "SĐT Người Nhận *" at bounding box center [82, 80] width 78 height 9
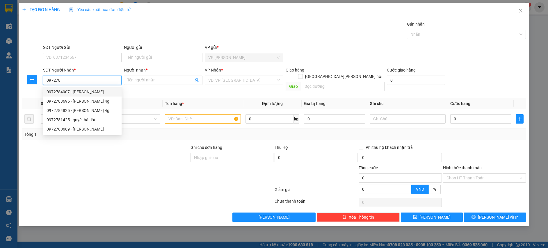
click at [68, 92] on div "0972784907 - minh châu" at bounding box center [83, 92] width 72 height 6
type input "0972784907"
type input "minh châu"
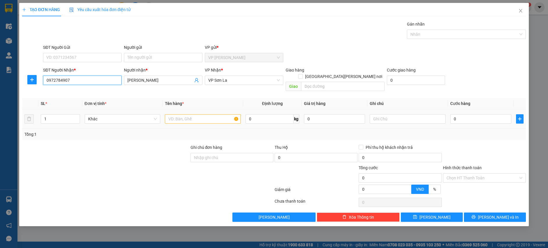
type input "0972784907"
click at [199, 114] on input "text" at bounding box center [203, 118] width 76 height 9
type input "hop"
click at [474, 114] on input "0" at bounding box center [480, 118] width 61 height 9
type input "5"
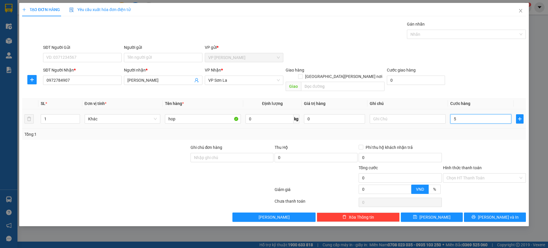
type input "5"
type input "50"
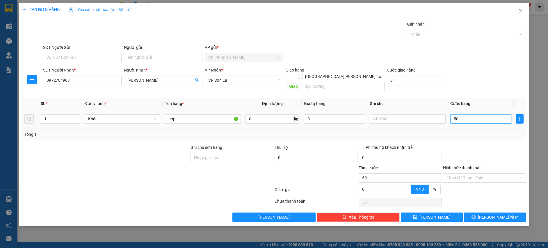
type input "500"
type input "5.000"
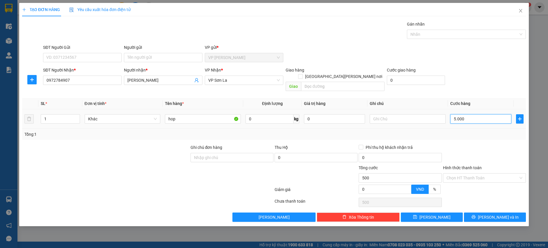
type input "5.000"
type input "50.000"
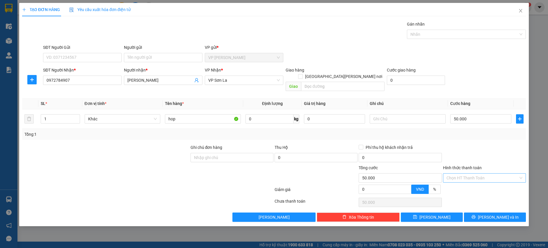
click at [461, 174] on input "Hình thức thanh toán" at bounding box center [482, 178] width 72 height 9
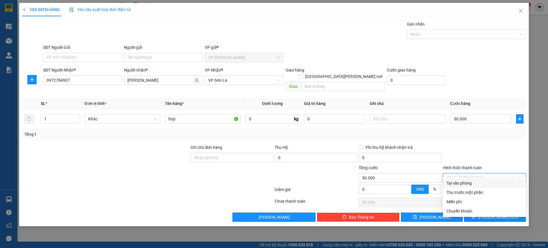
click at [462, 181] on div "Tại văn phòng" at bounding box center [484, 183] width 76 height 6
type input "0"
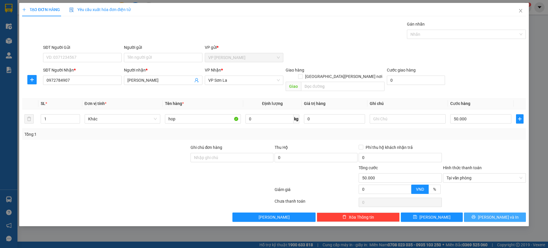
click at [501, 214] on span "[PERSON_NAME] và In" at bounding box center [498, 217] width 41 height 6
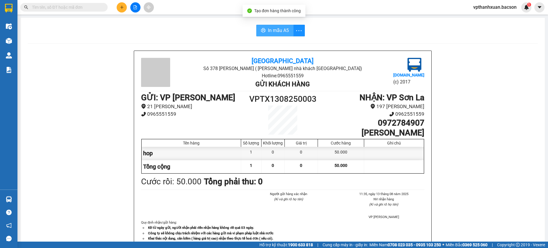
click at [271, 28] on span "In mẫu A5" at bounding box center [278, 30] width 21 height 7
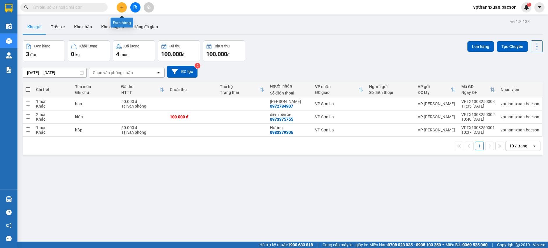
click at [118, 6] on button at bounding box center [122, 7] width 10 height 10
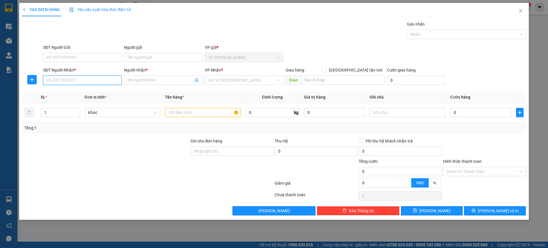
click at [104, 79] on input "SĐT Người Nhận *" at bounding box center [82, 80] width 78 height 9
click at [79, 93] on div "0889276888 - diễm mộc châu" at bounding box center [83, 92] width 72 height 6
type input "0889276888"
type input "diễm mộc châu"
type input "0889276888"
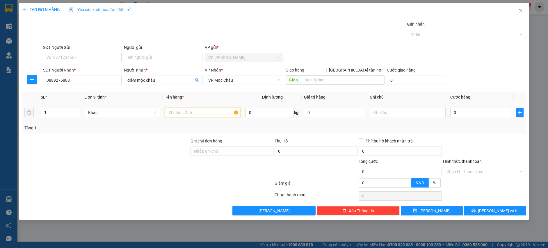
click at [178, 112] on input "text" at bounding box center [203, 112] width 76 height 9
type input "ho[p"
click at [462, 109] on td "0" at bounding box center [481, 112] width 66 height 19
click at [462, 110] on input "0" at bounding box center [480, 112] width 61 height 9
type input "7"
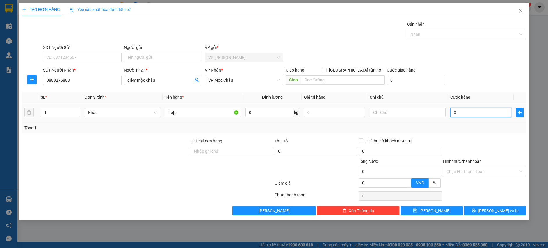
type input "7"
type input "70"
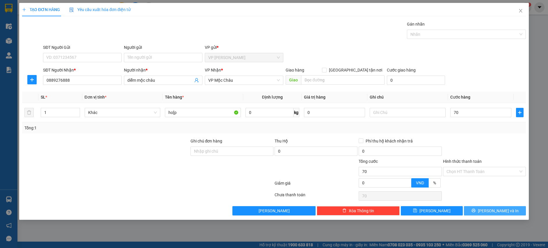
type input "70.000"
click at [496, 209] on span "[PERSON_NAME] và In" at bounding box center [498, 211] width 41 height 6
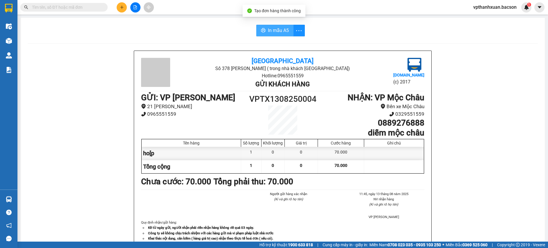
click at [276, 29] on span "In mẫu A5" at bounding box center [278, 30] width 21 height 7
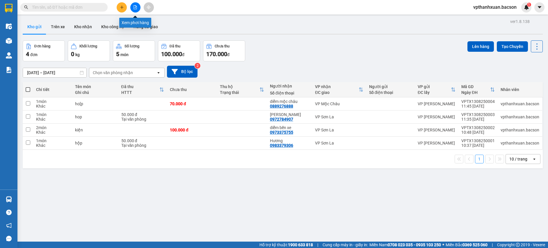
click at [135, 7] on icon "file-add" at bounding box center [135, 7] width 3 height 4
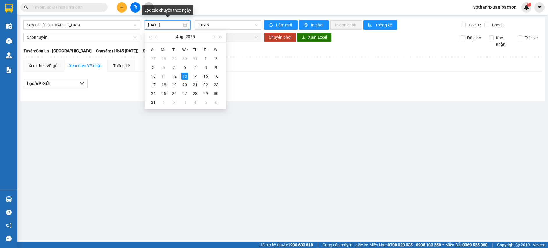
click at [160, 24] on input "[DATE]" at bounding box center [165, 25] width 34 height 6
click at [173, 75] on div "12" at bounding box center [174, 76] width 7 height 7
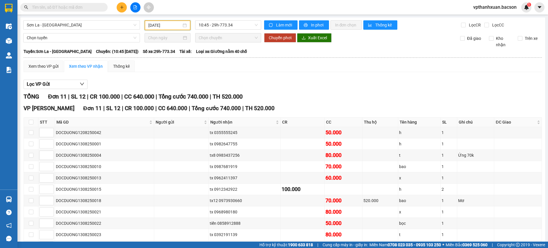
click at [151, 25] on input "[DATE]" at bounding box center [164, 25] width 33 height 6
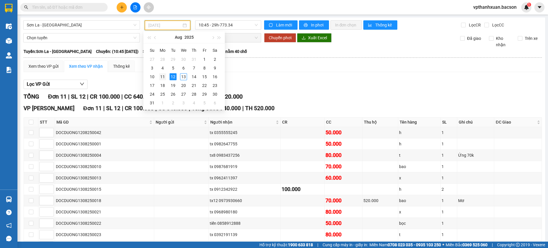
click at [163, 76] on div "11" at bounding box center [162, 76] width 7 height 7
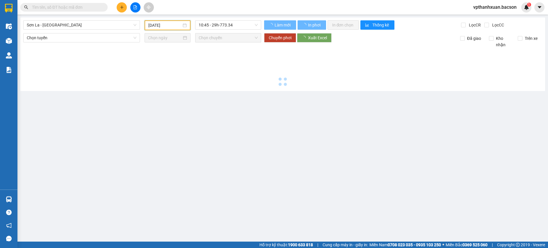
type input "[DATE]"
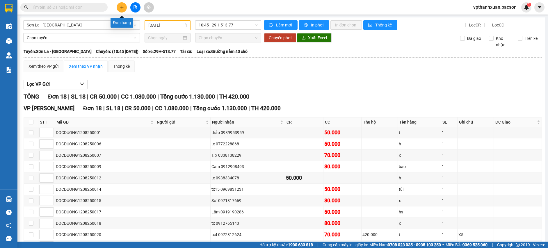
click at [121, 8] on icon "plus" at bounding box center [122, 7] width 4 height 4
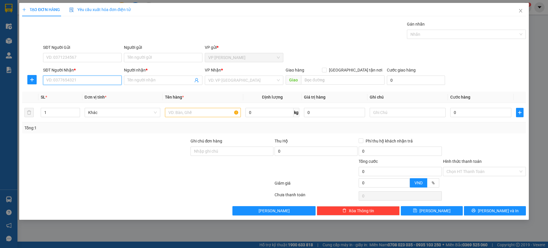
click at [107, 80] on input "SĐT Người Nhận *" at bounding box center [82, 80] width 78 height 9
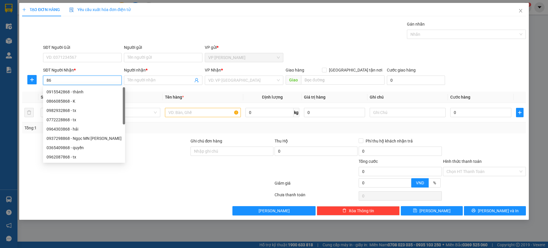
type input "8"
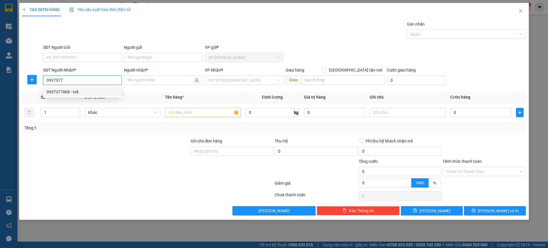
click at [90, 94] on div "0937377868 - tx8" at bounding box center [83, 92] width 72 height 6
type input "0937377868"
type input "tx8"
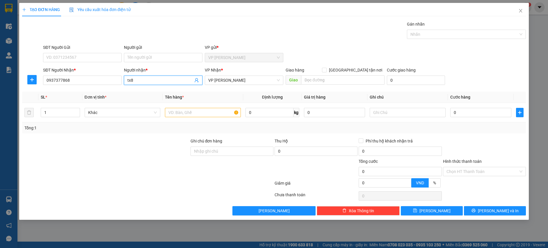
click at [137, 81] on input "tx8" at bounding box center [160, 80] width 66 height 6
click at [82, 83] on input "0937377868" at bounding box center [82, 80] width 78 height 9
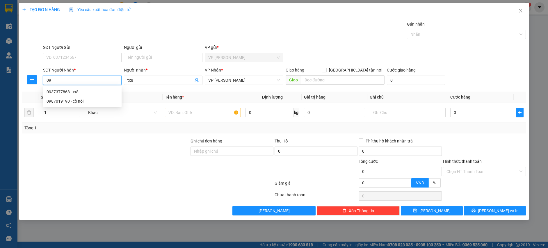
type input "0"
type input "0985571987"
click at [87, 94] on div "0985571987 - hoà cò nòi" at bounding box center [83, 92] width 72 height 6
type input "hoà cò nòi"
type input "0985571987"
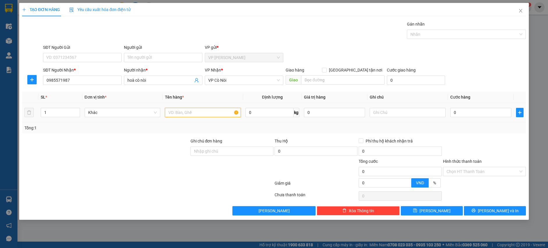
click at [169, 113] on input "text" at bounding box center [203, 112] width 76 height 9
type input "hôp"
click at [471, 112] on input "0" at bounding box center [480, 112] width 61 height 9
type input "5"
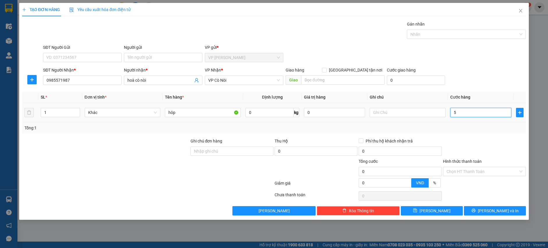
type input "5"
type input "50"
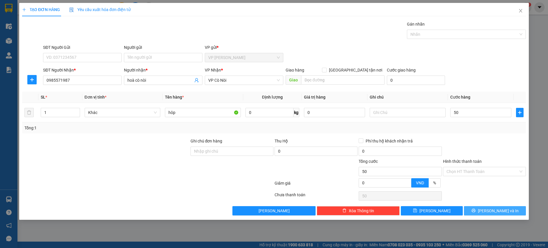
type input "50.000"
click at [482, 215] on button "[PERSON_NAME] và In" at bounding box center [495, 210] width 62 height 9
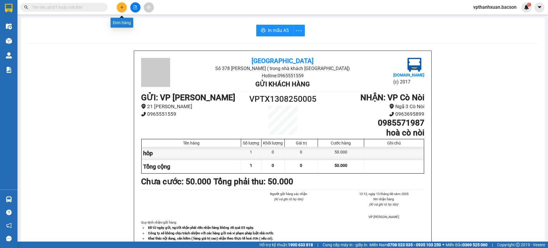
click at [123, 8] on icon "plus" at bounding box center [122, 7] width 4 height 4
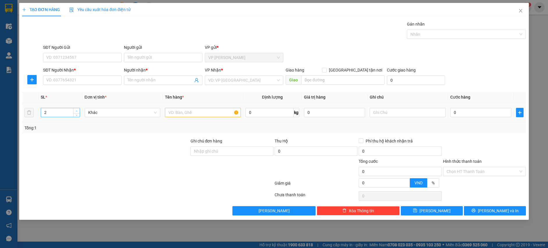
click at [76, 111] on icon "up" at bounding box center [77, 111] width 2 height 2
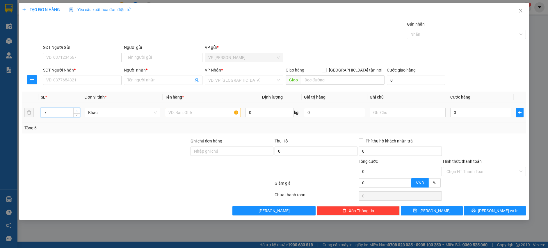
click at [76, 111] on icon "up" at bounding box center [77, 111] width 2 height 2
type input "8"
click at [76, 111] on icon "up" at bounding box center [77, 111] width 2 height 2
click at [173, 114] on input "text" at bounding box center [203, 112] width 76 height 9
type input "hop"
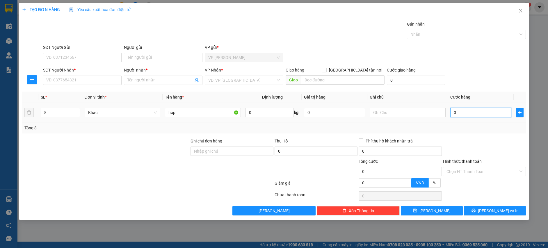
click at [459, 115] on input "0" at bounding box center [480, 112] width 61 height 9
type input "4"
type input "40"
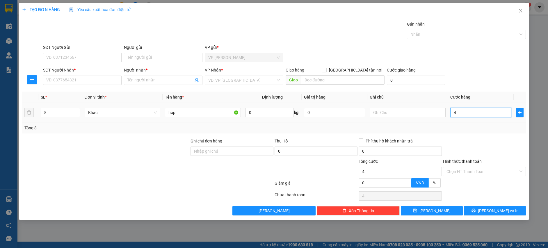
type input "40"
type input "400"
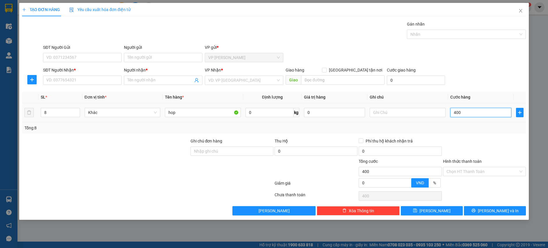
type input "4.000"
type input "40.000"
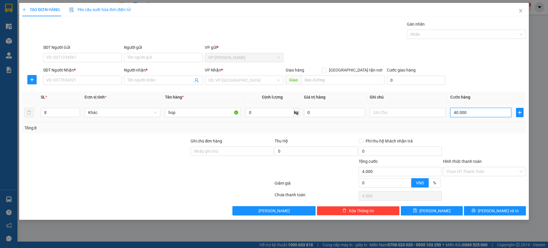
type input "40.000"
type input "400.000"
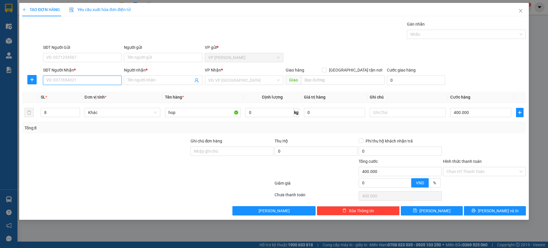
click at [92, 81] on input "SĐT Người Nhận *" at bounding box center [82, 80] width 78 height 9
click at [93, 91] on div "0971176262 - đức sốp cộp" at bounding box center [83, 92] width 72 height 6
type input "0971176262"
type input "đức sốp cộp"
type input "0971176262"
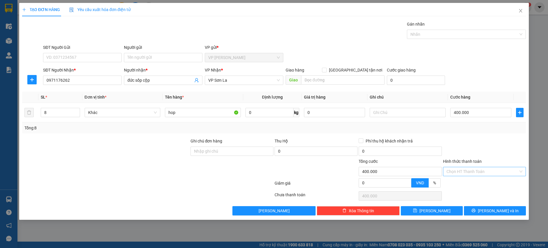
click at [476, 169] on input "Hình thức thanh toán" at bounding box center [482, 171] width 72 height 9
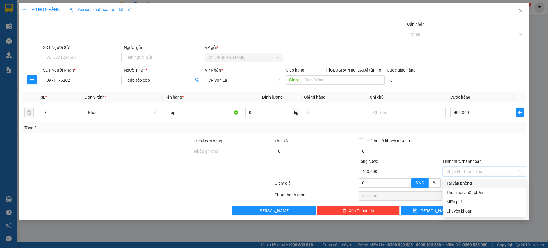
click at [475, 184] on div "Tại văn phòng" at bounding box center [484, 183] width 76 height 6
type input "0"
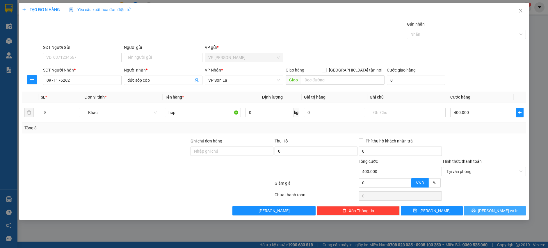
click at [491, 210] on span "[PERSON_NAME] và In" at bounding box center [498, 211] width 41 height 6
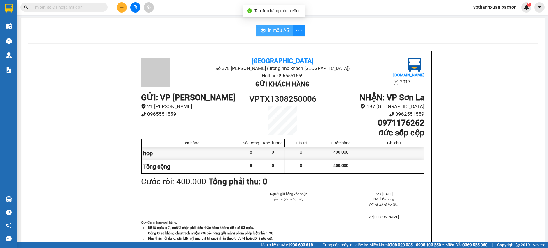
click at [271, 29] on span "In mẫu A5" at bounding box center [278, 30] width 21 height 7
